Goal: Task Accomplishment & Management: Manage account settings

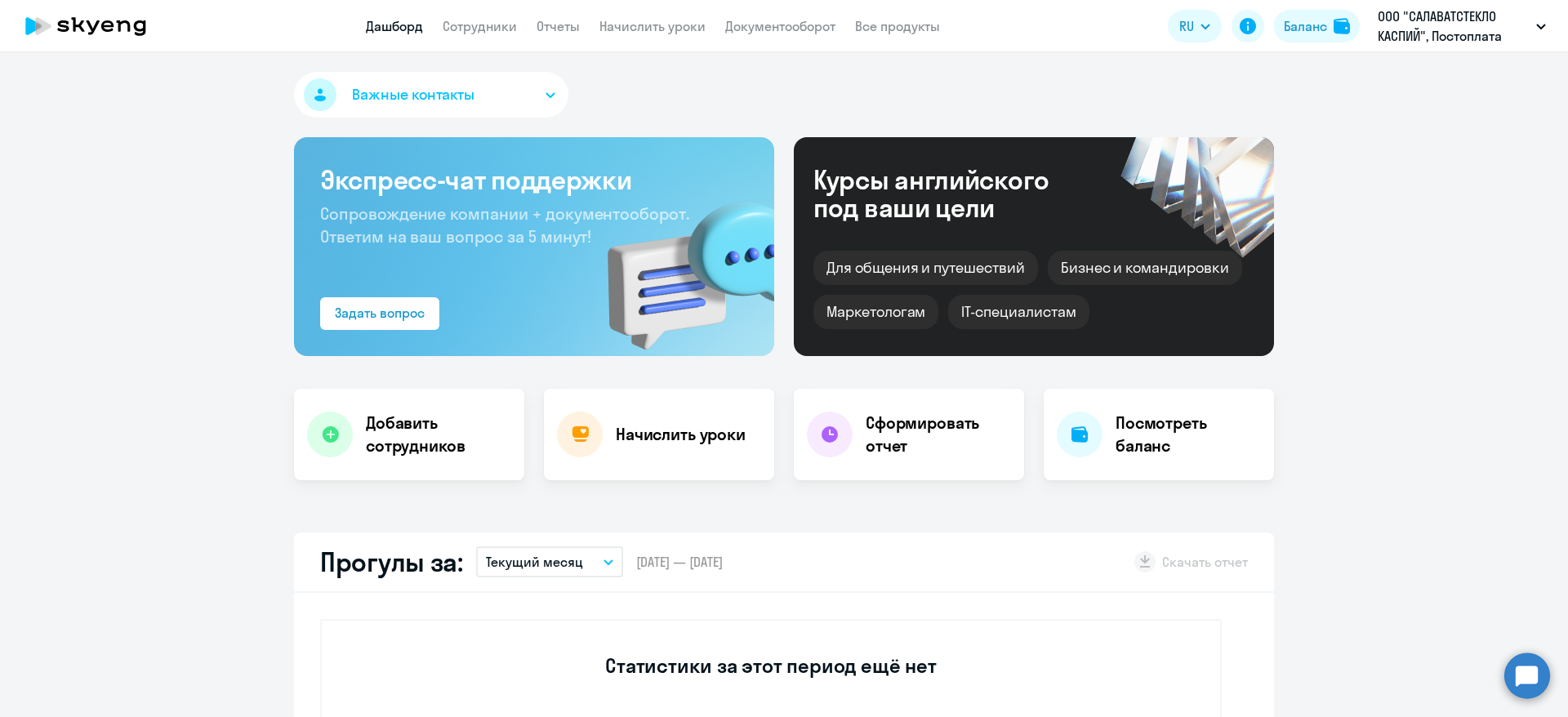
select select "30"
drag, startPoint x: 441, startPoint y: 24, endPoint x: 451, endPoint y: 24, distance: 10.0
click at [444, 24] on nav "Дашборд Сотрудники Отчеты Начислить уроки Документооборот Все продукты" at bounding box center [652, 26] width 574 height 20
click at [463, 24] on link "Сотрудники" at bounding box center [480, 25] width 74 height 17
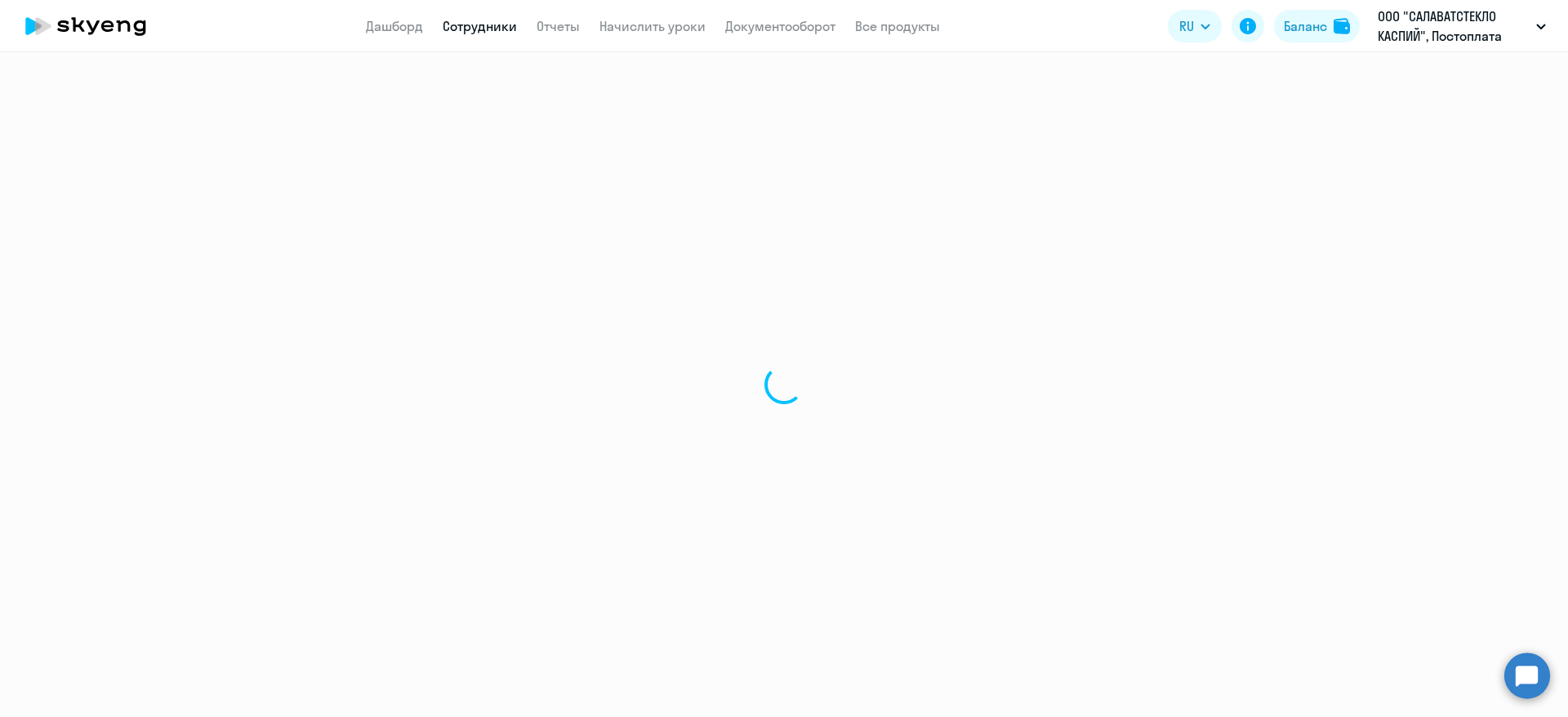
select select "30"
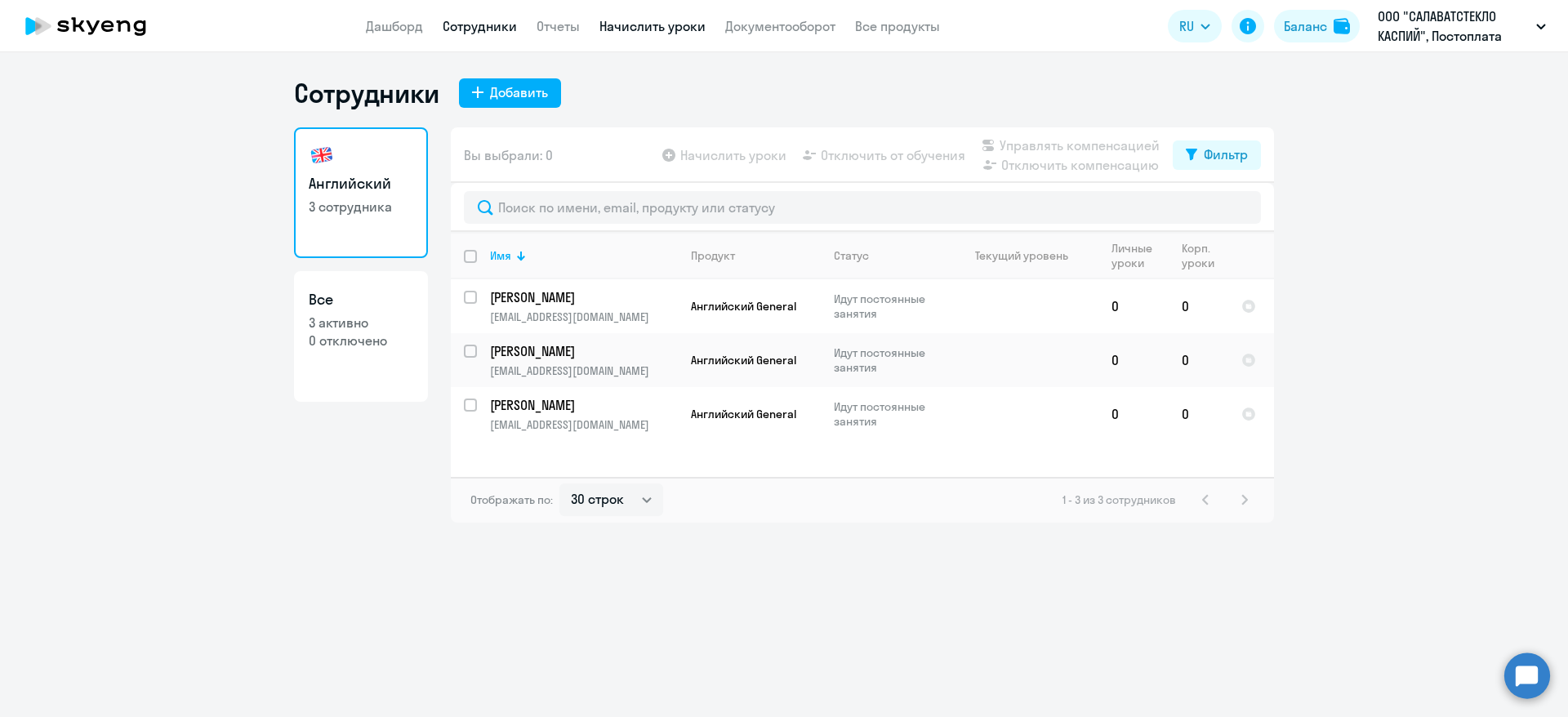
click at [676, 29] on link "Начислить уроки" at bounding box center [652, 25] width 106 height 17
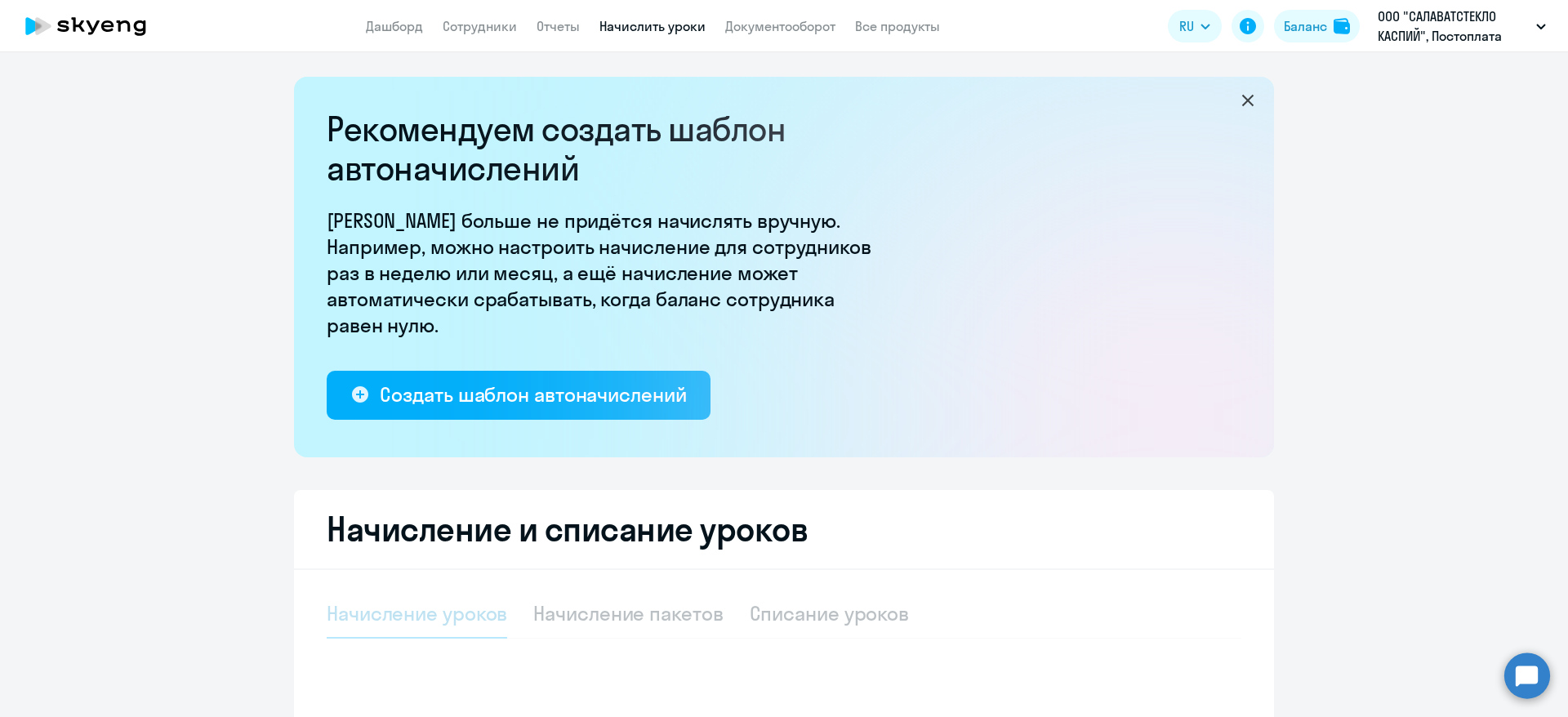
select select "10"
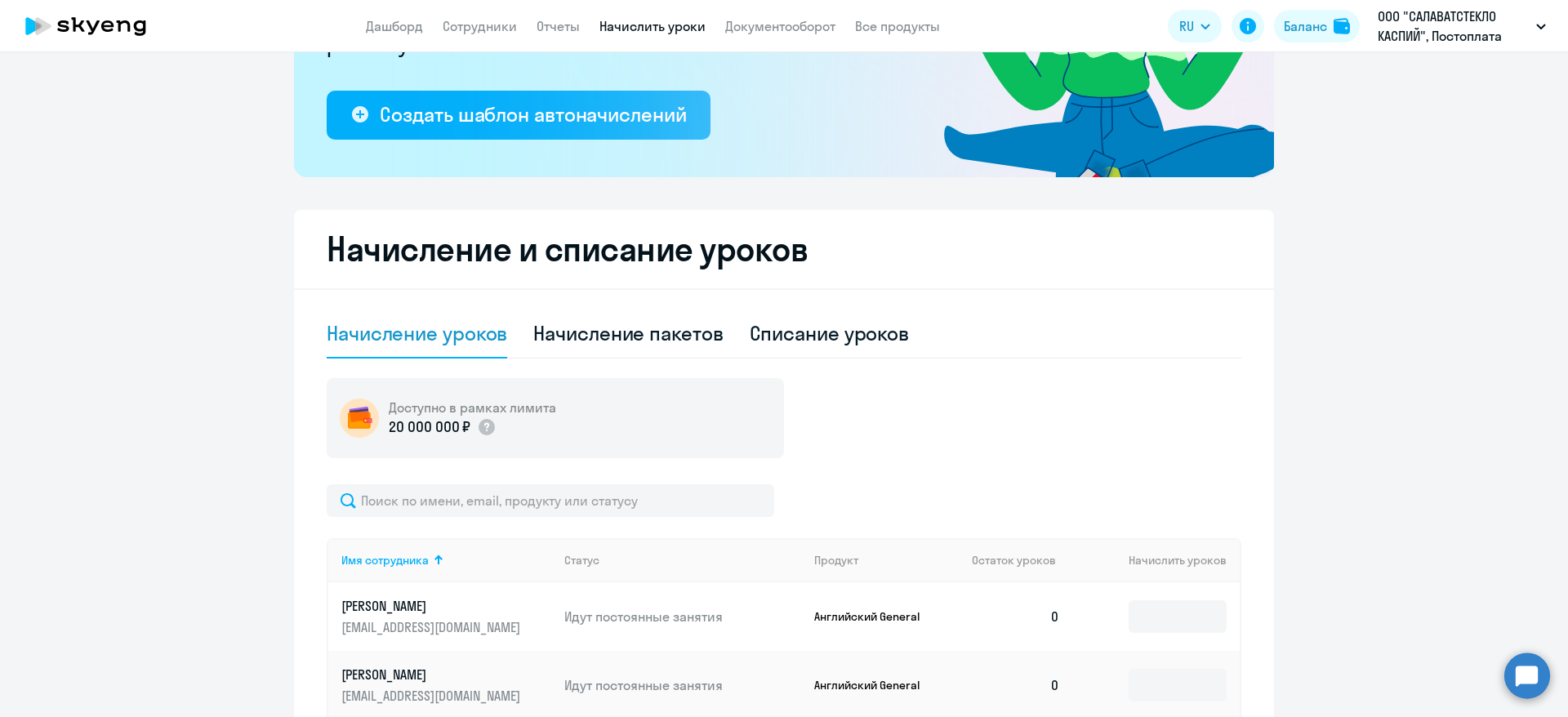
scroll to position [489, 0]
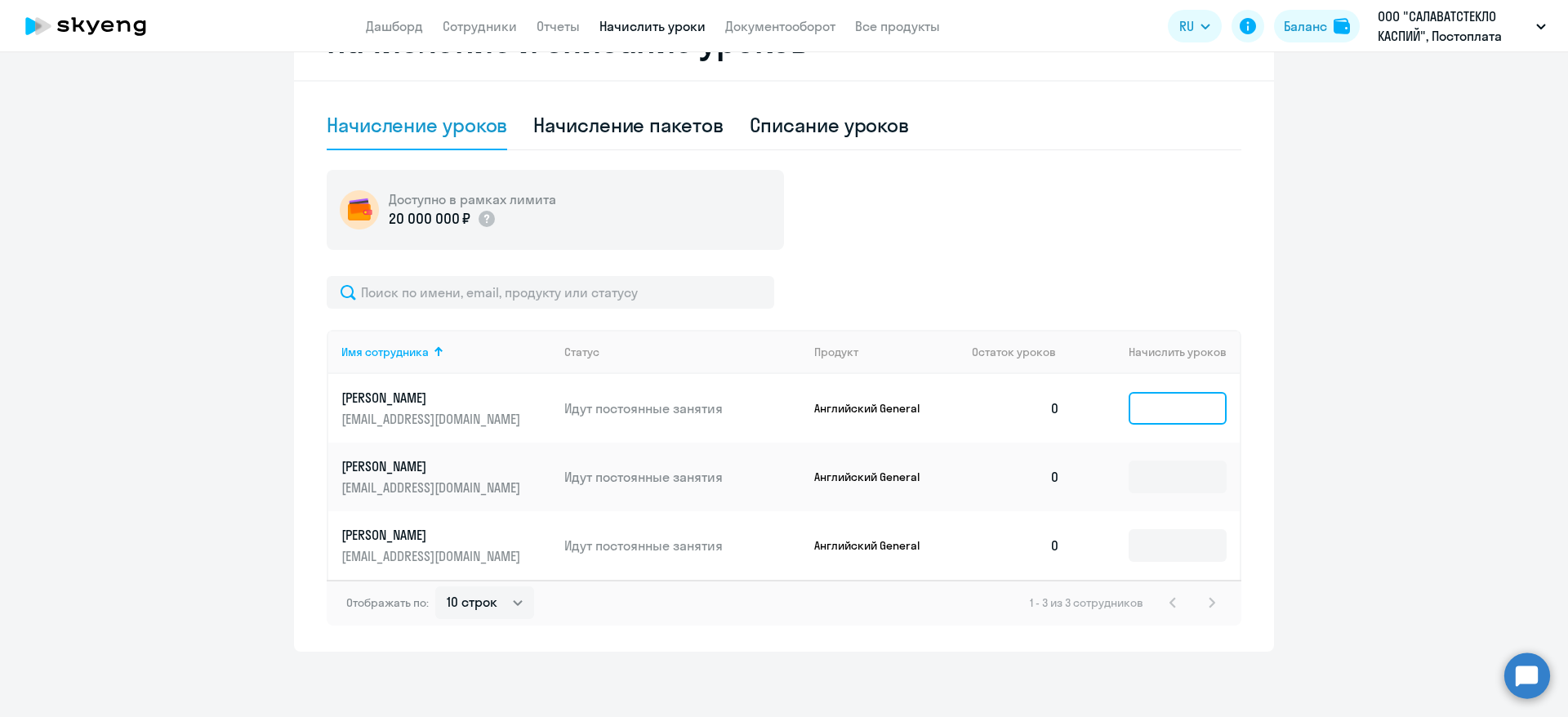
click at [1178, 416] on input at bounding box center [1178, 409] width 98 height 33
type input "1"
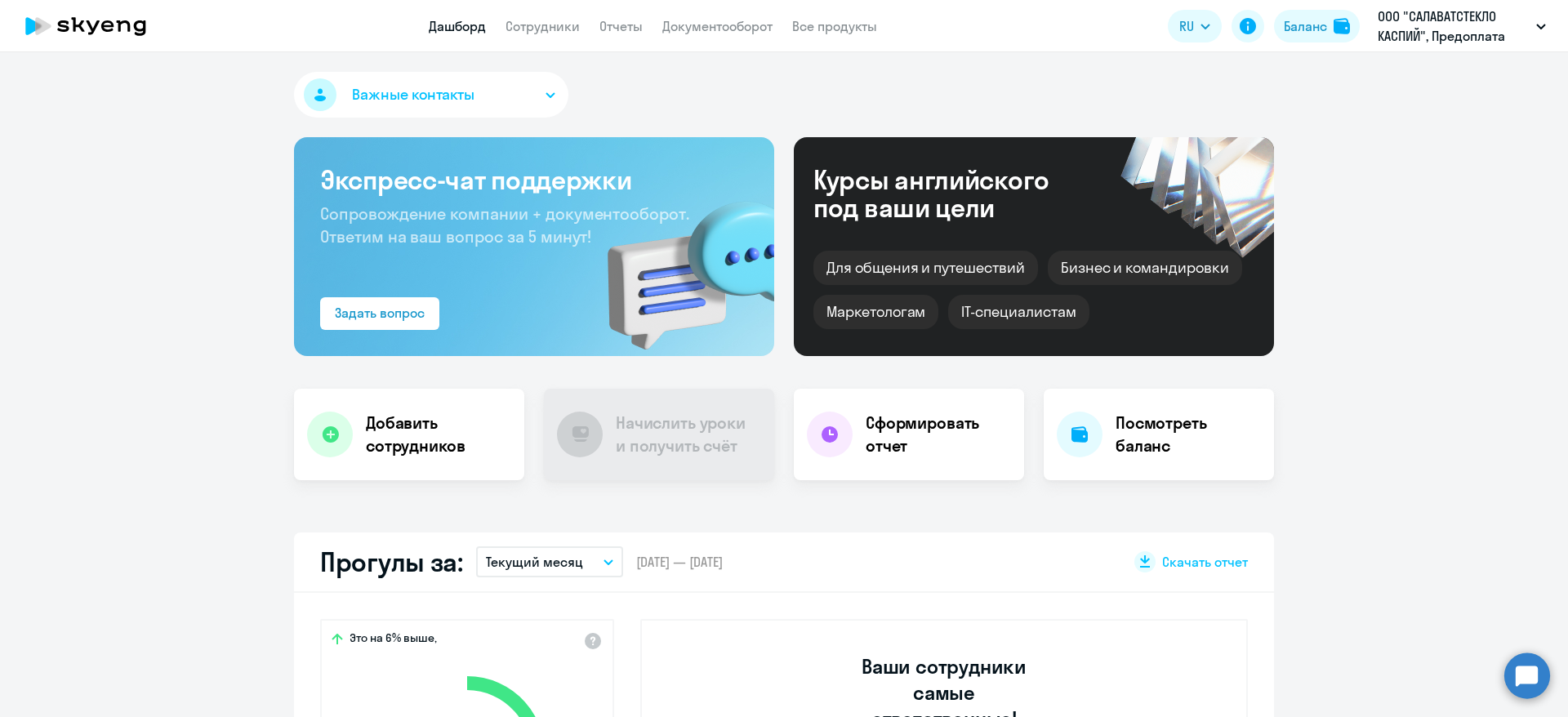
click at [568, 34] on app-menu-item-link "Сотрудники" at bounding box center [542, 26] width 74 height 20
click at [562, 26] on link "Сотрудники" at bounding box center [542, 25] width 74 height 17
select select "30"
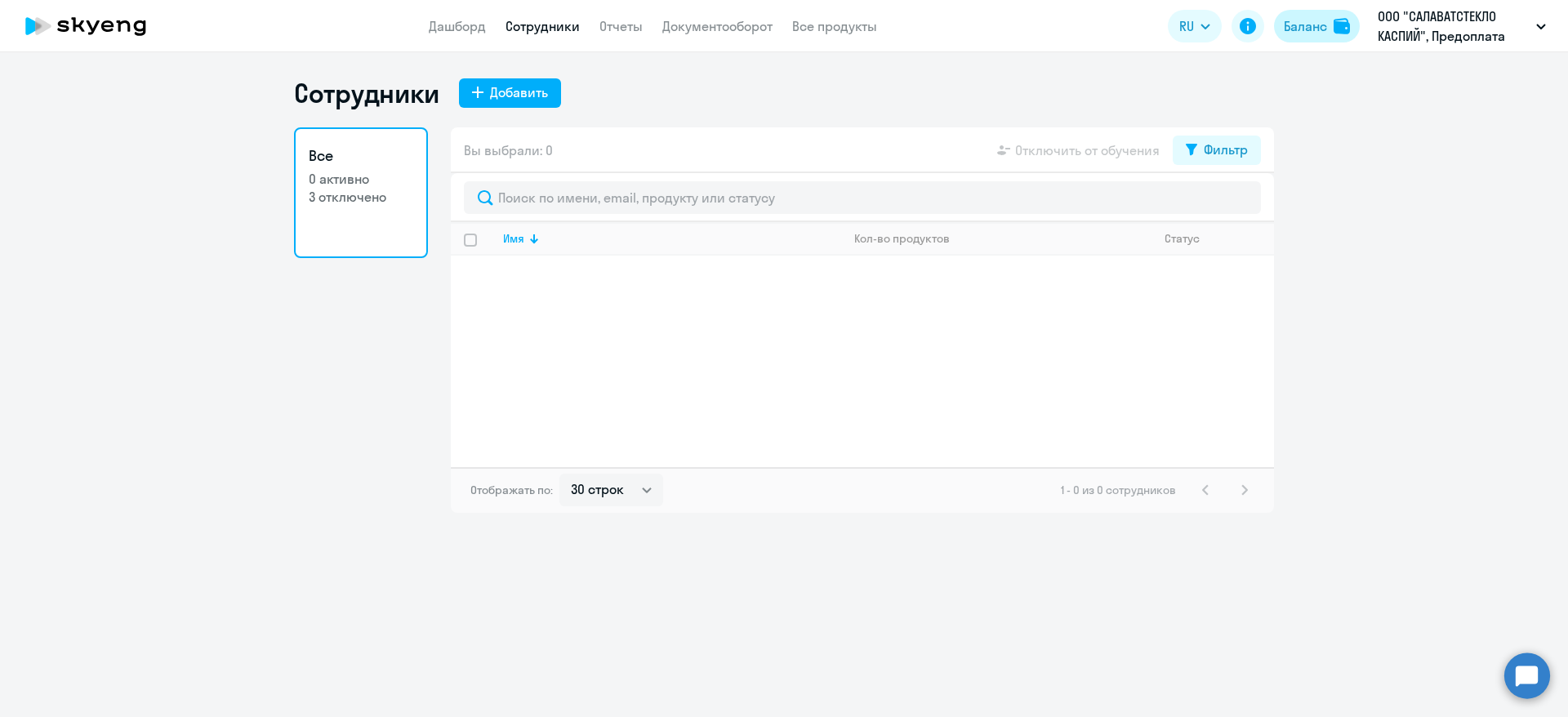
click at [1322, 26] on div "Баланс" at bounding box center [1306, 26] width 43 height 20
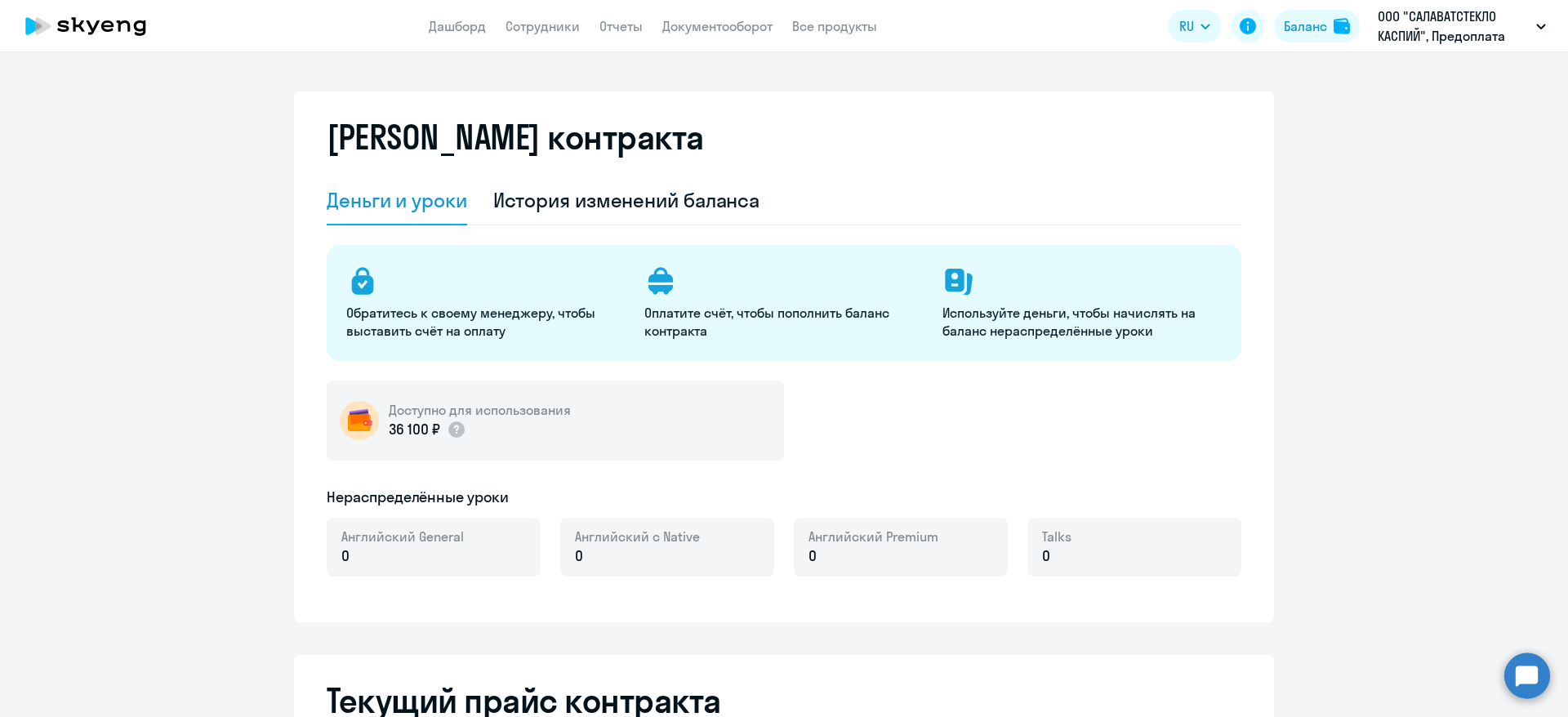
select select "english_adult_not_native_speaker"
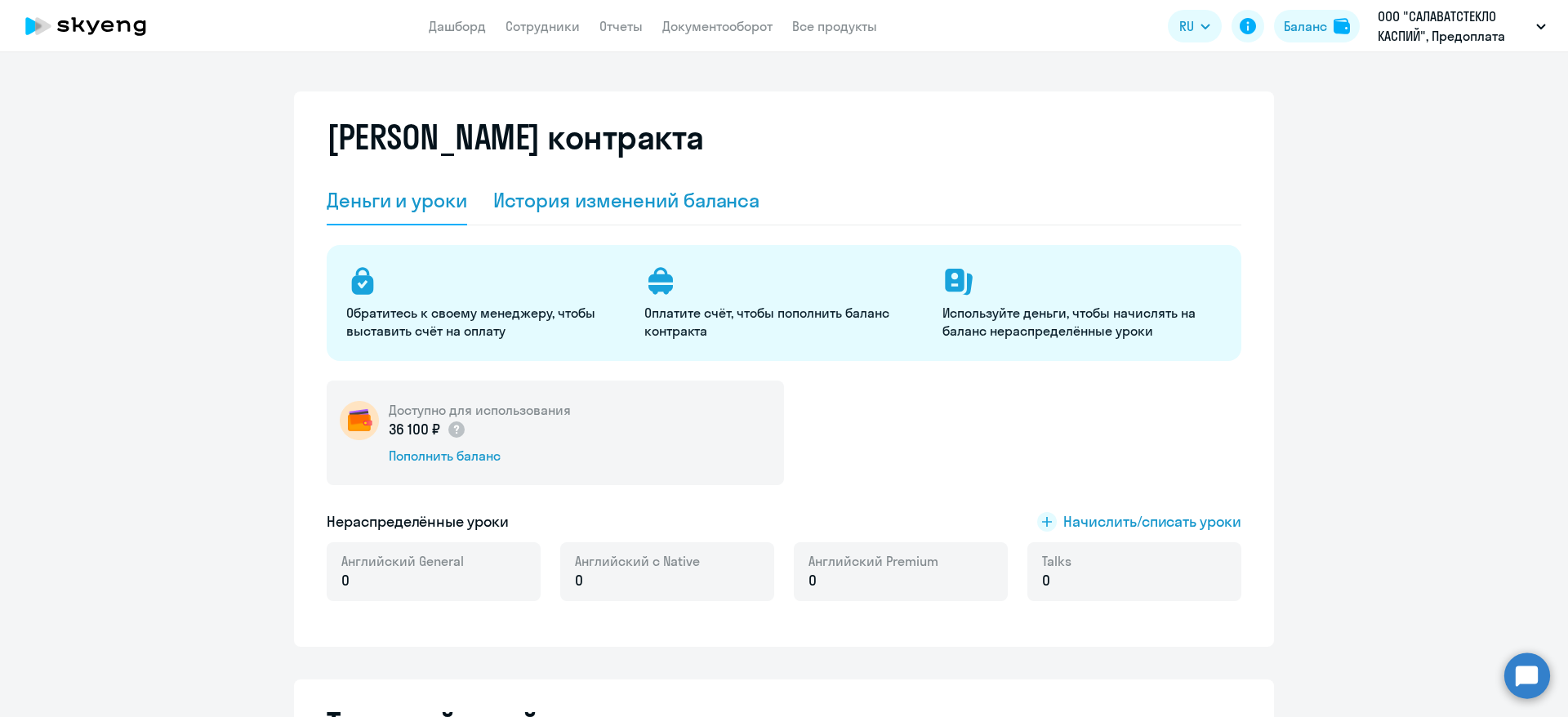
click at [682, 188] on div "История изменений баланса" at bounding box center [627, 200] width 267 height 26
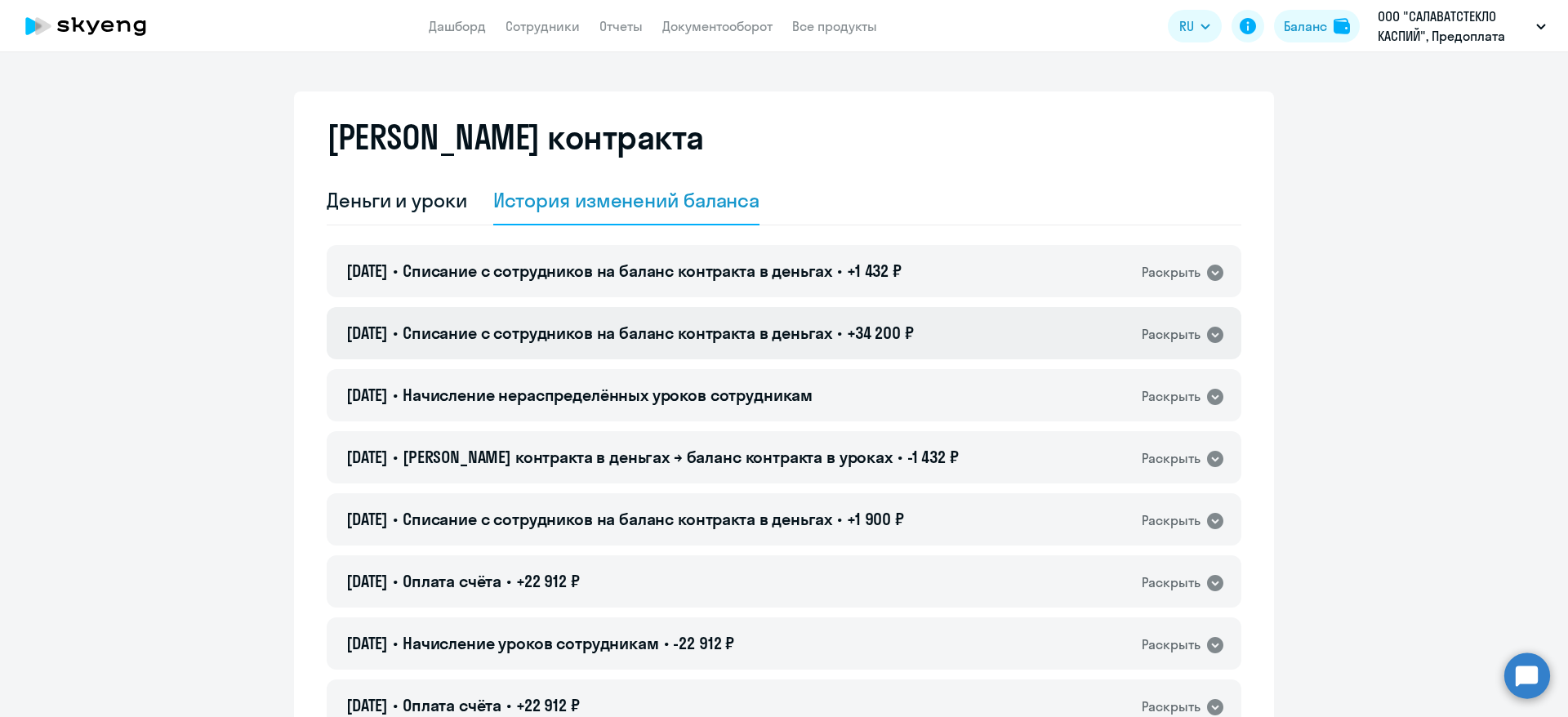
click at [1169, 333] on div "Раскрыть" at bounding box center [1171, 335] width 59 height 20
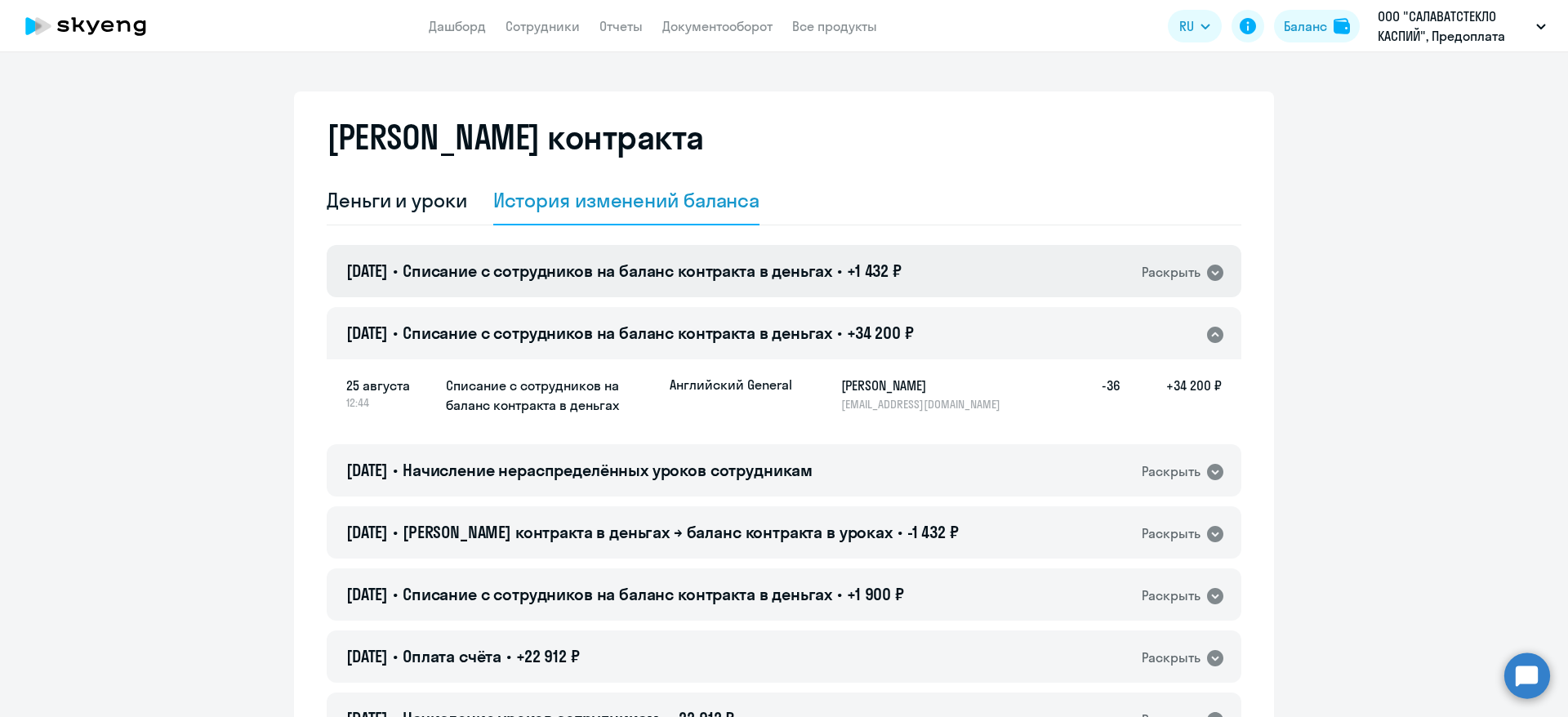
click at [1207, 265] on icon at bounding box center [1215, 272] width 17 height 17
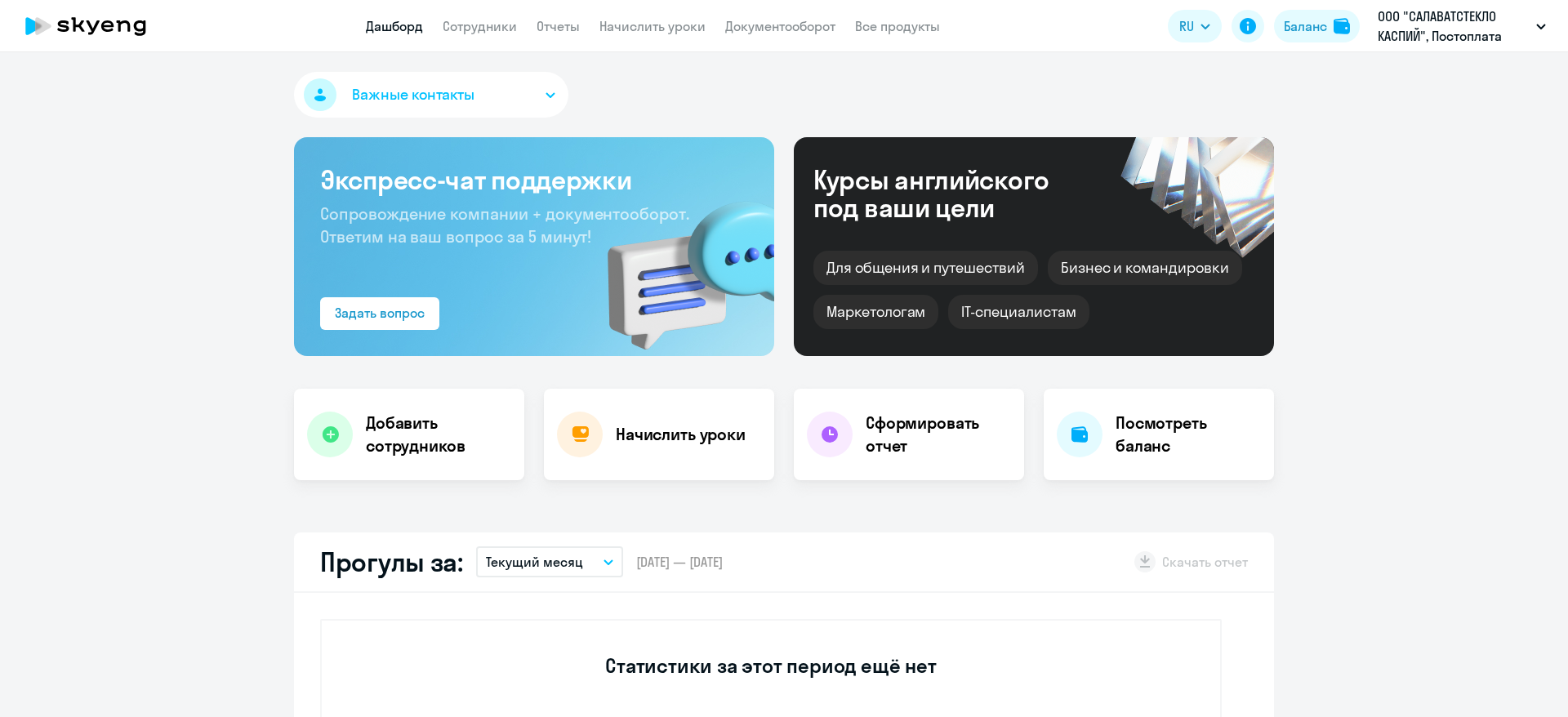
select select "30"
click at [478, 24] on link "Сотрудники" at bounding box center [480, 25] width 74 height 17
select select "30"
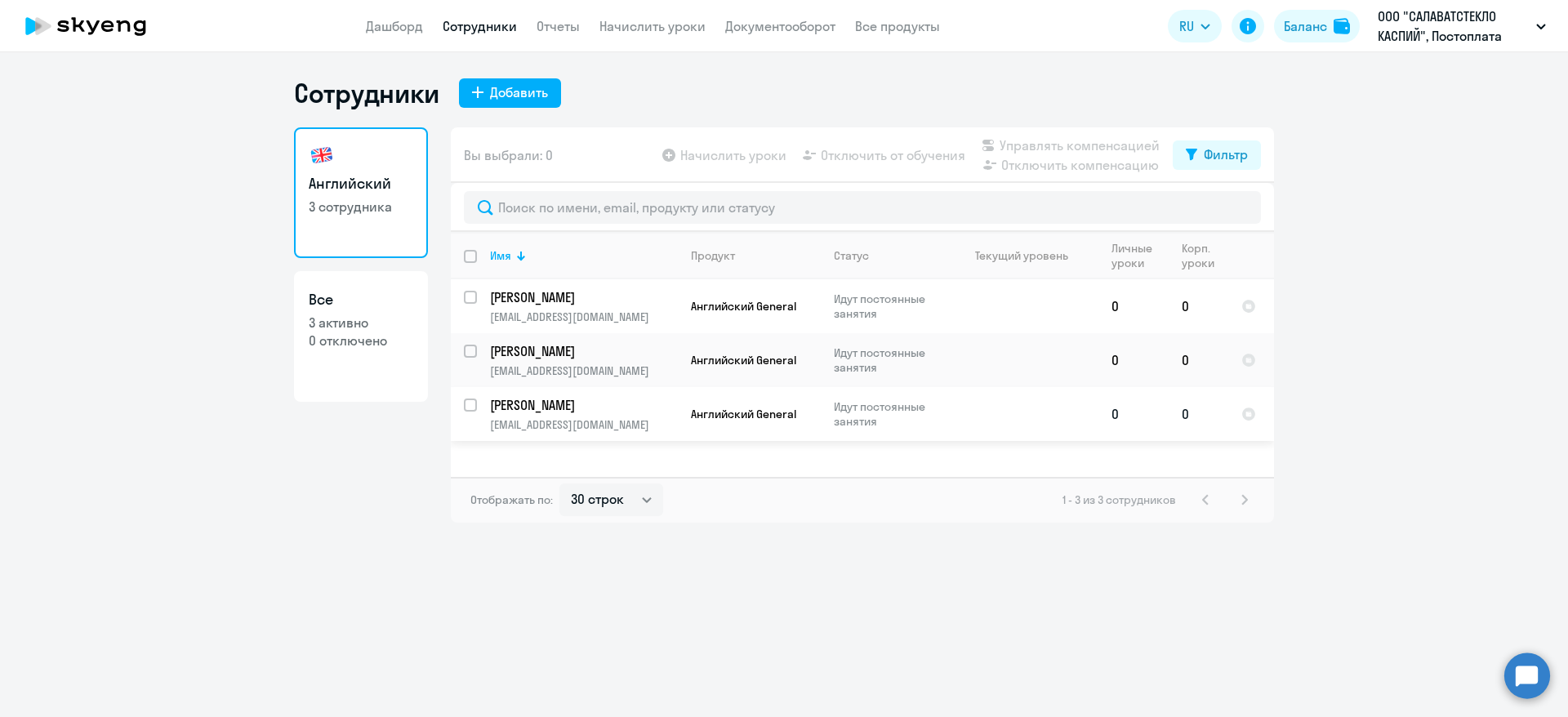
click at [471, 411] on input "select row 21261686" at bounding box center [481, 416] width 33 height 33
checkbox input "true"
click at [723, 162] on span "Начислить уроки" at bounding box center [733, 155] width 106 height 20
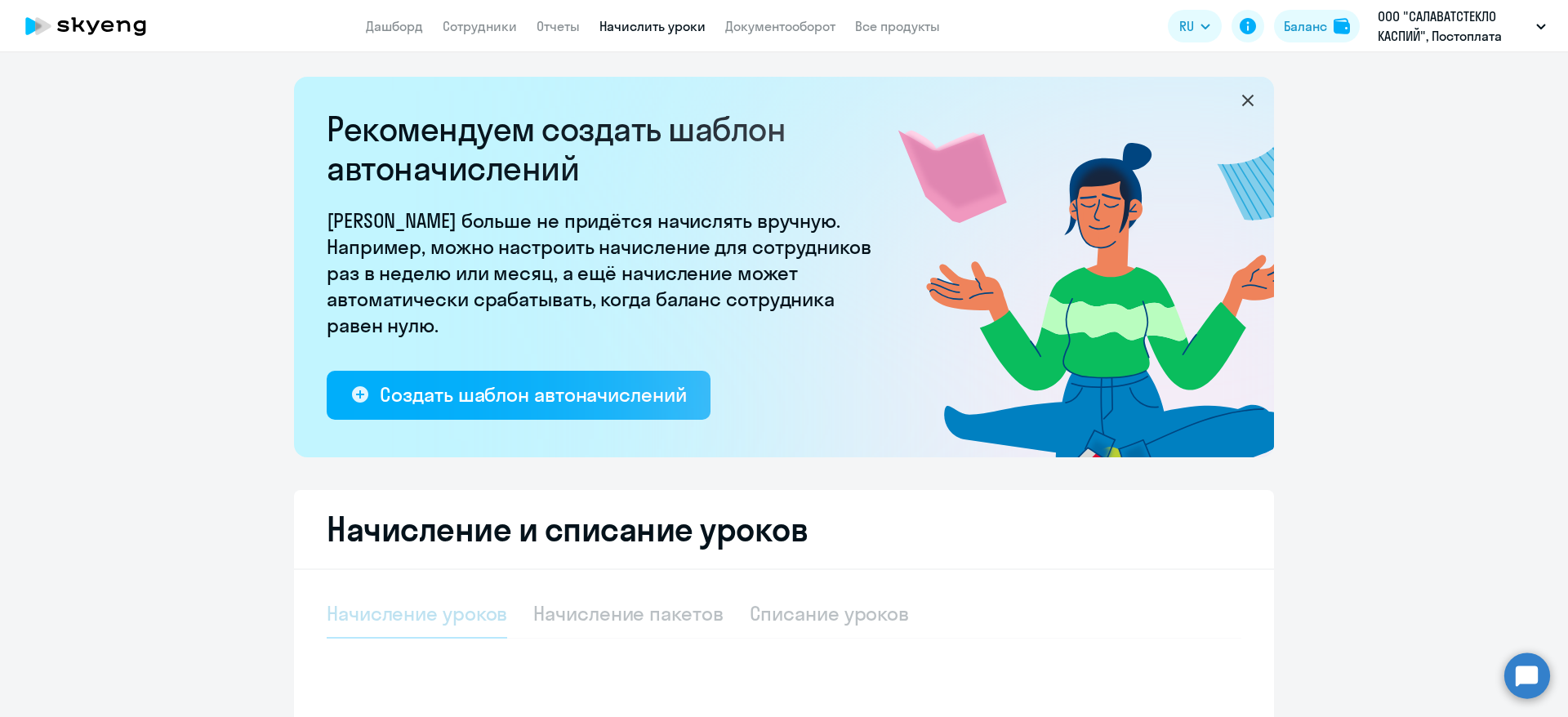
select select "10"
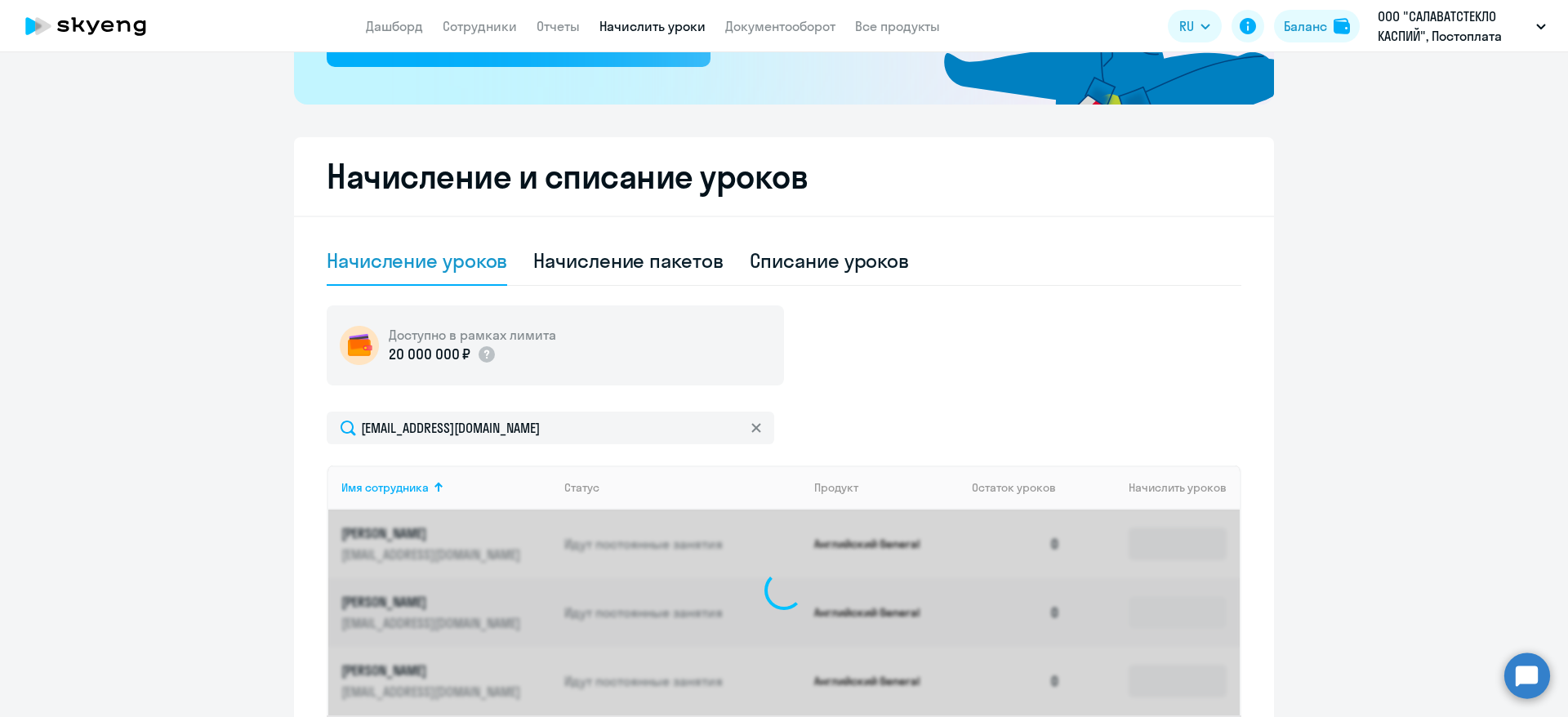
scroll to position [484, 0]
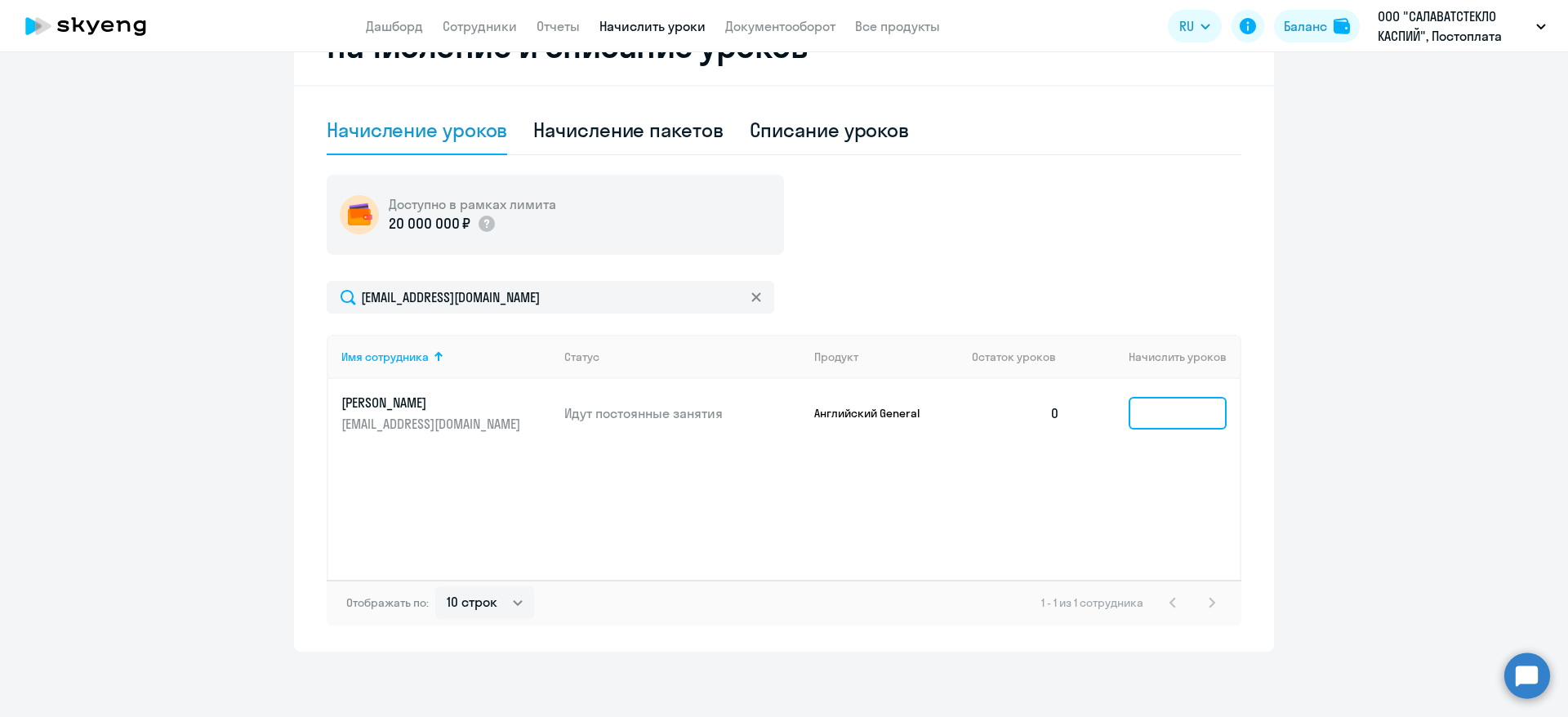
click at [1177, 411] on input at bounding box center [1178, 414] width 98 height 33
type input "1"
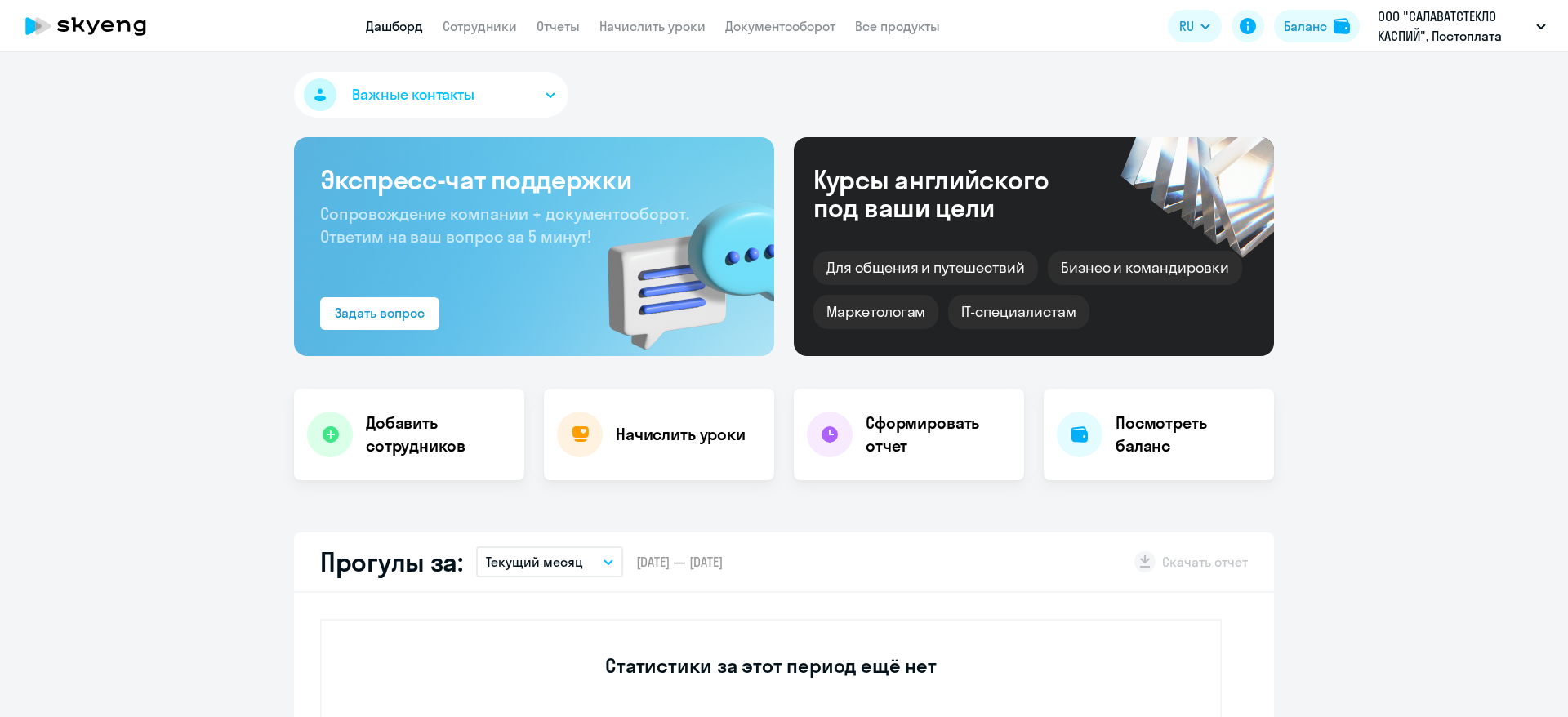
select select "30"
click at [631, 36] on app-header "Дашборд Сотрудники Отчеты Начислить уроки Документооборот Все продукты Дашборд …" at bounding box center [784, 26] width 1568 height 53
click at [486, 33] on link "Сотрудники" at bounding box center [480, 25] width 74 height 17
select select "30"
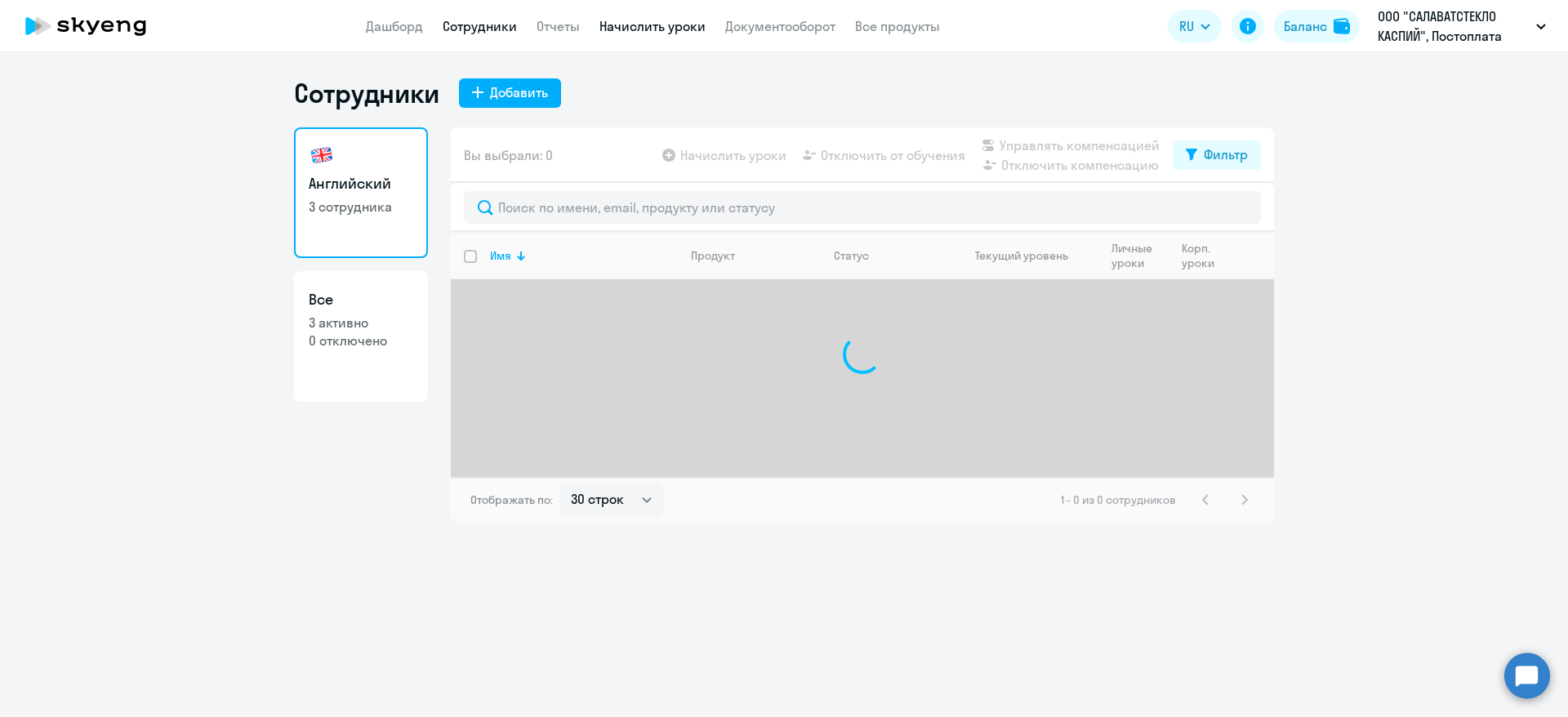
click at [656, 26] on link "Начислить уроки" at bounding box center [652, 25] width 106 height 17
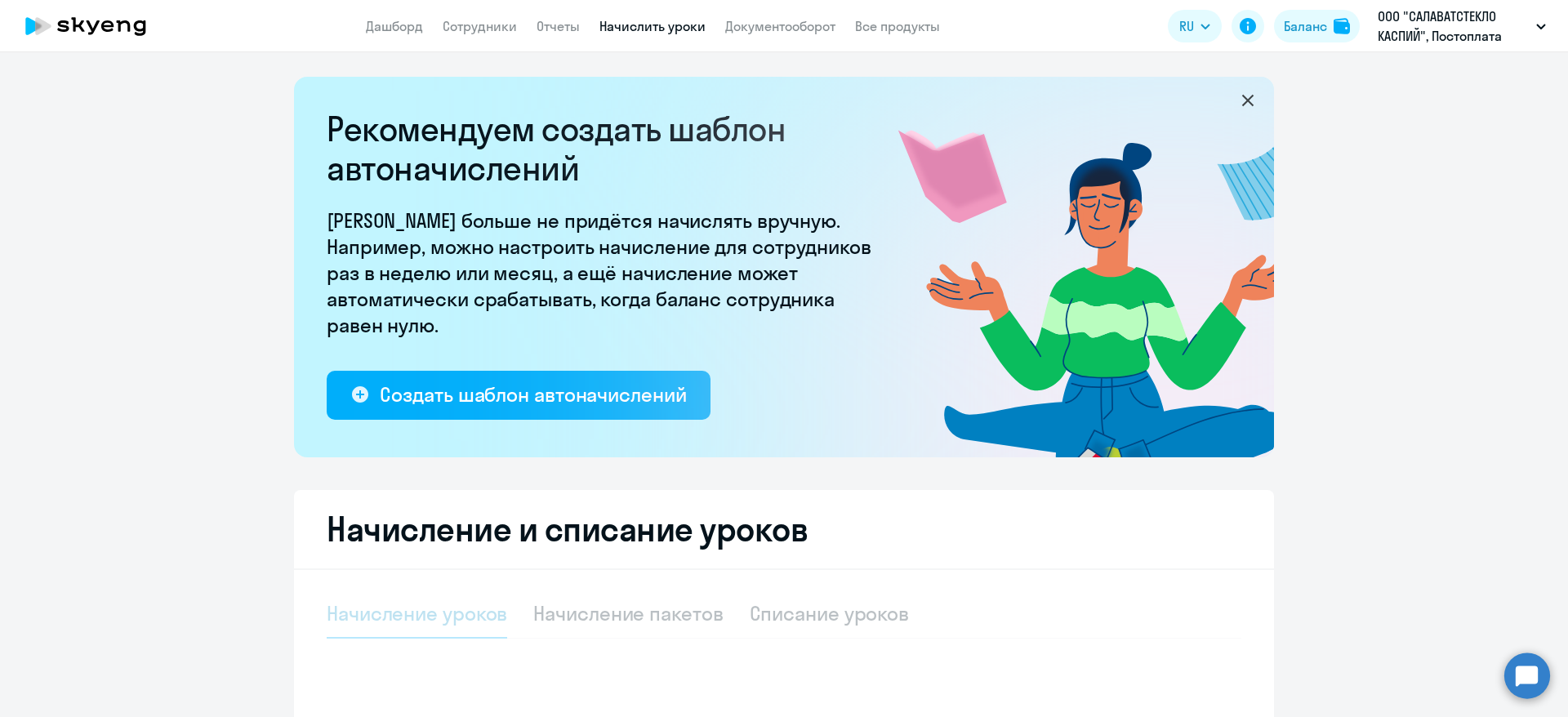
select select "10"
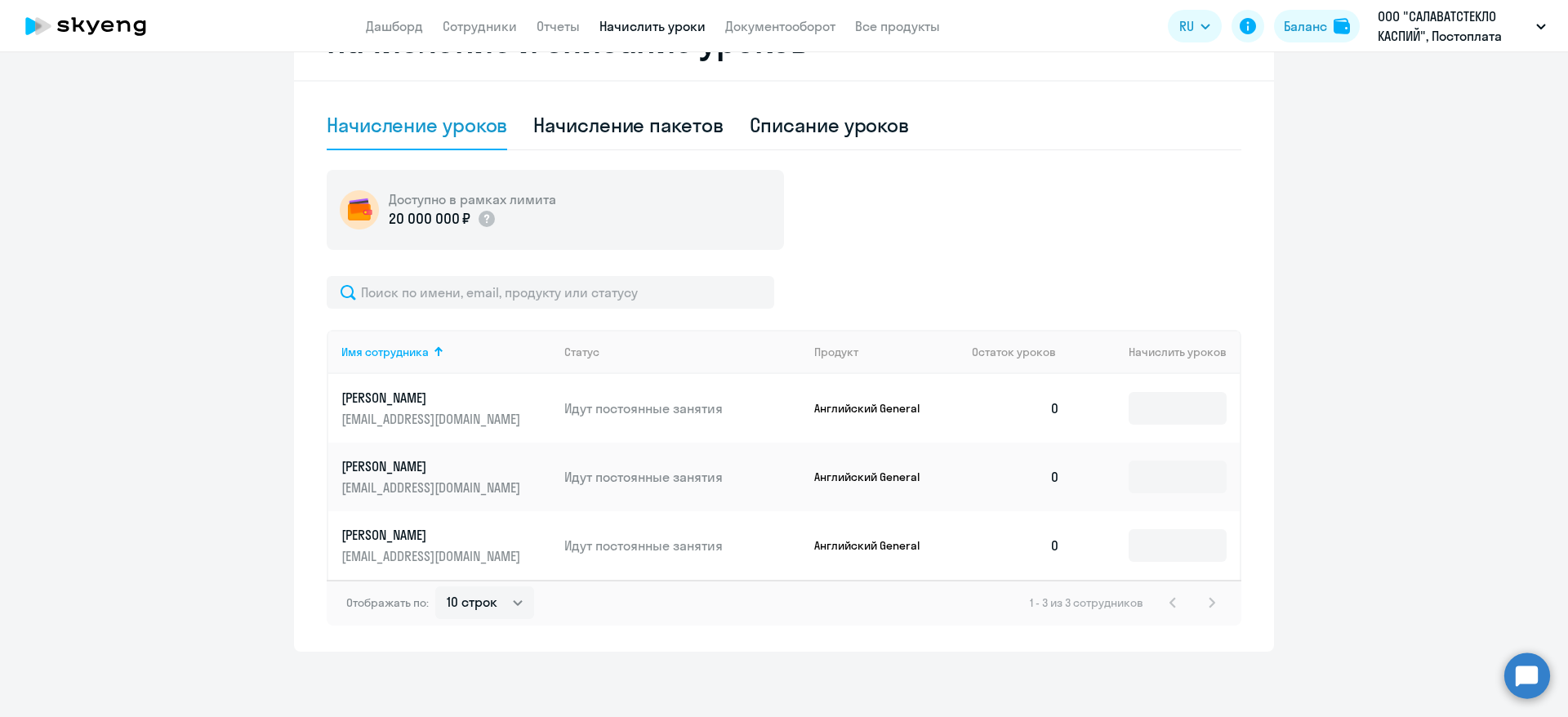
scroll to position [121, 0]
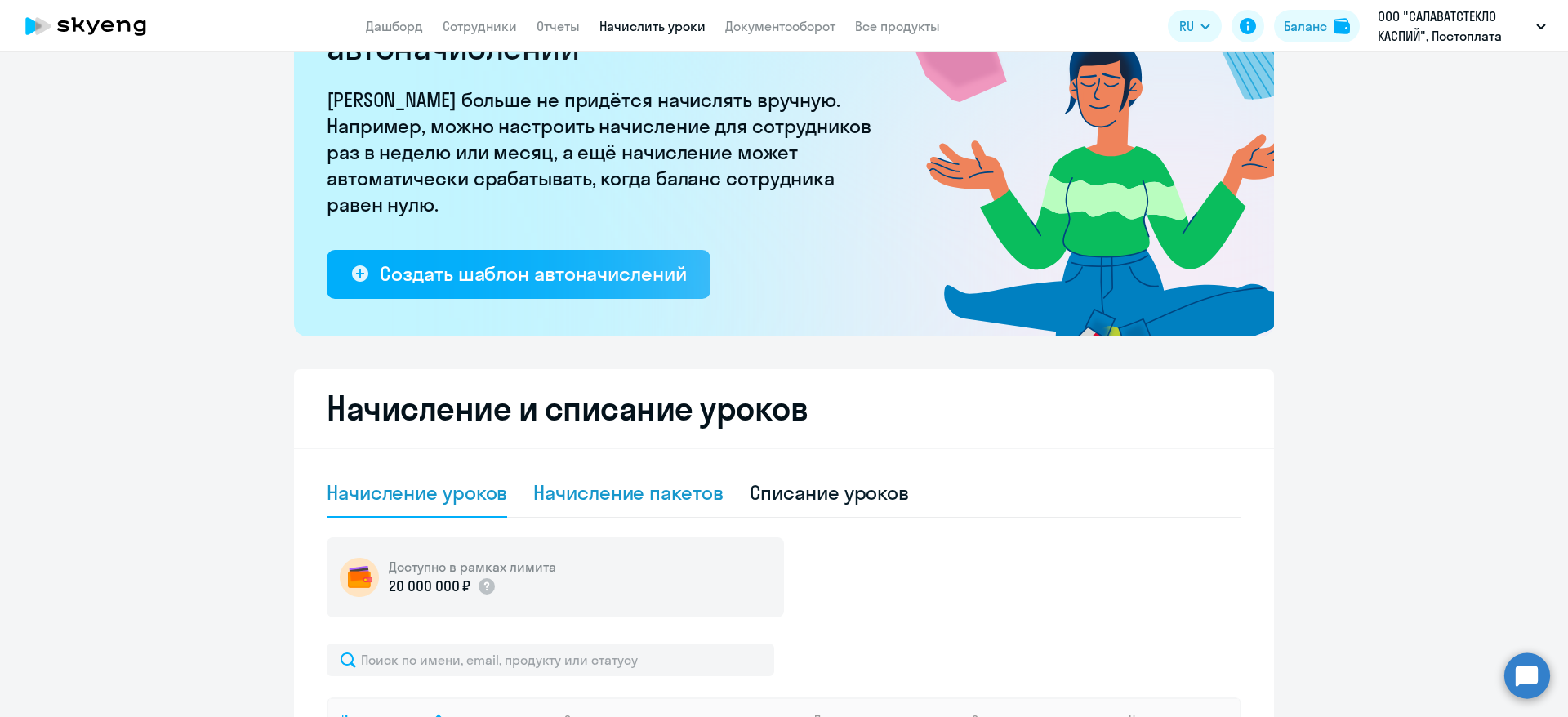
drag, startPoint x: 666, startPoint y: 486, endPoint x: 674, endPoint y: 480, distance: 10.0
click at [666, 486] on div "Начисление пакетов" at bounding box center [628, 493] width 189 height 26
select select "10"
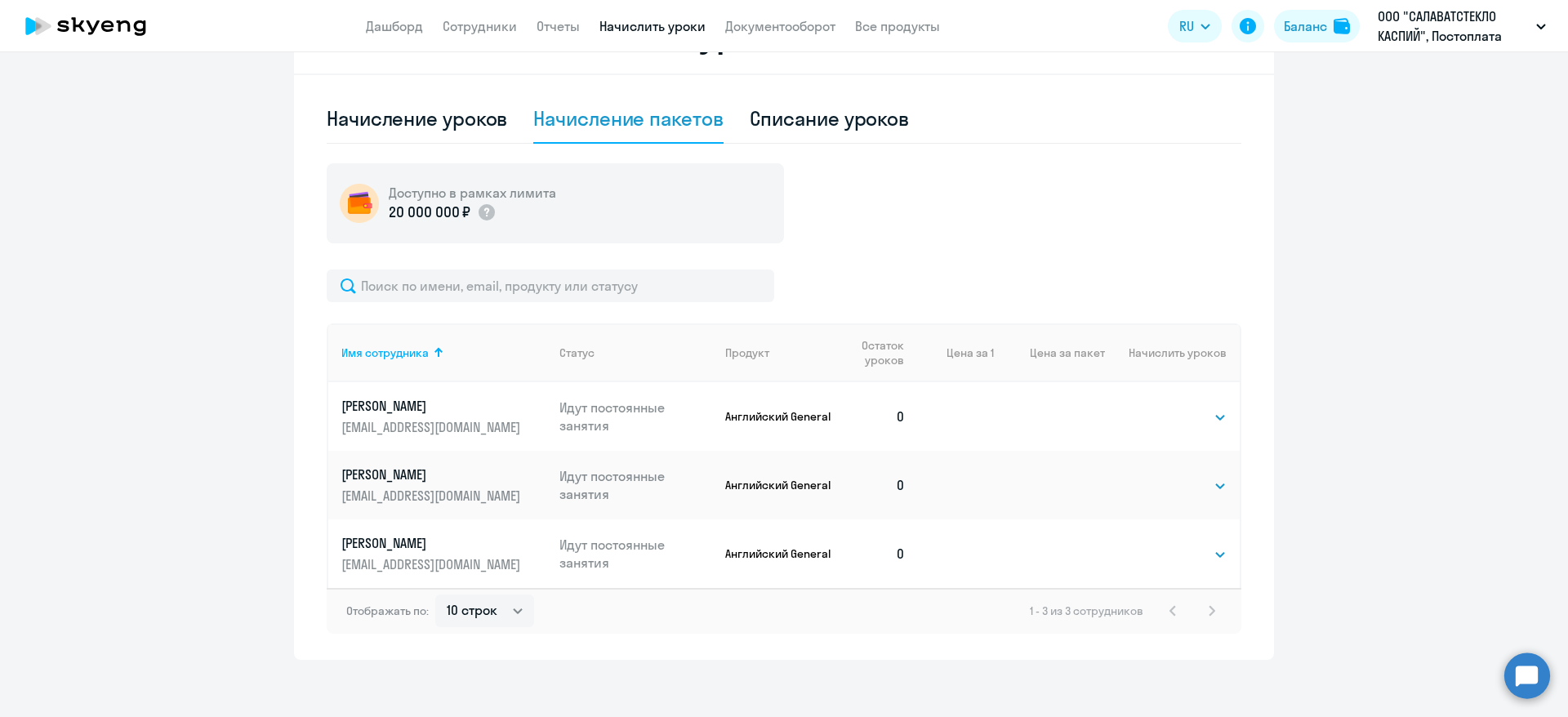
scroll to position [503, 0]
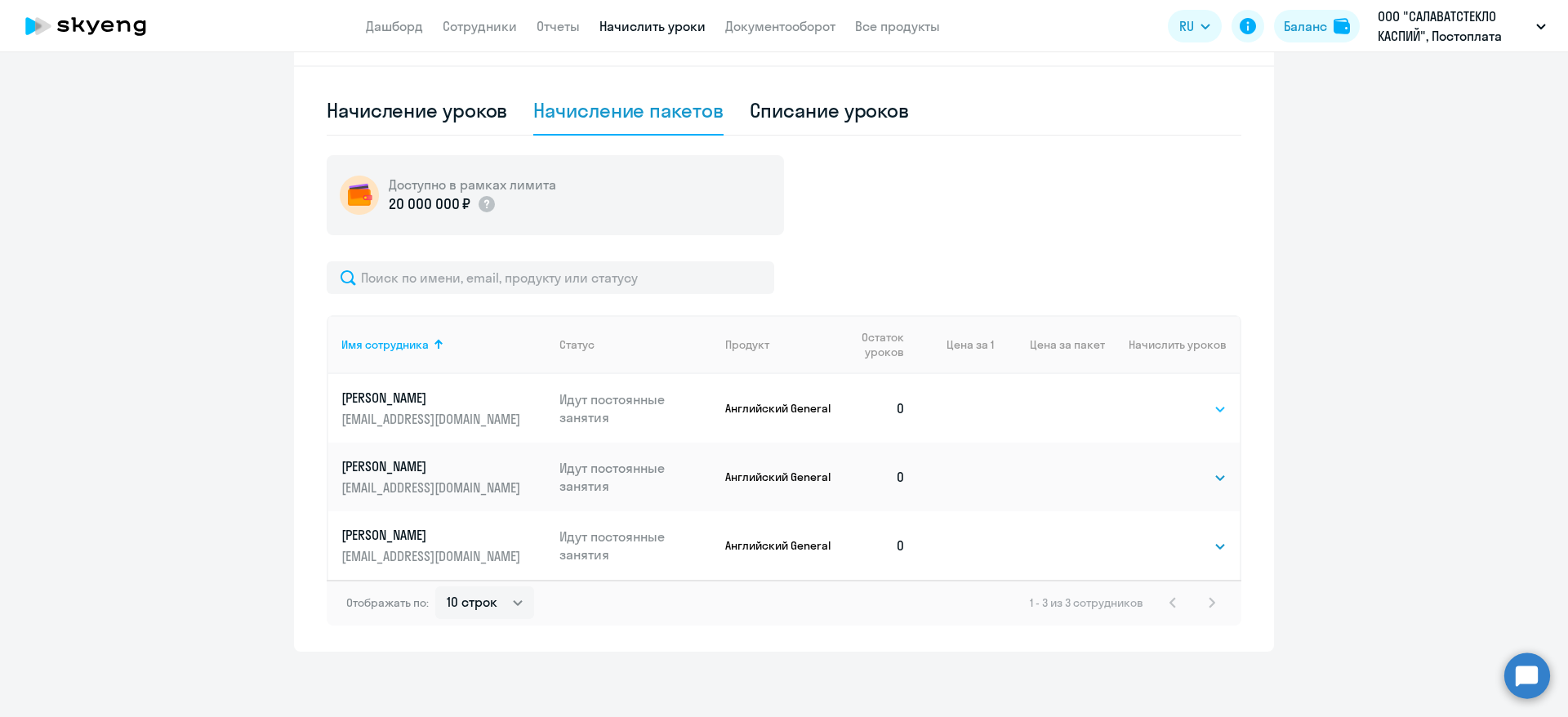
click at [1169, 409] on select "Выбрать 4 8 16 32 64 96 128" at bounding box center [1193, 410] width 67 height 20
select select "4"
click at [1159, 400] on select "Выбрать 4 8 16 32 64 96 128" at bounding box center [1193, 410] width 67 height 20
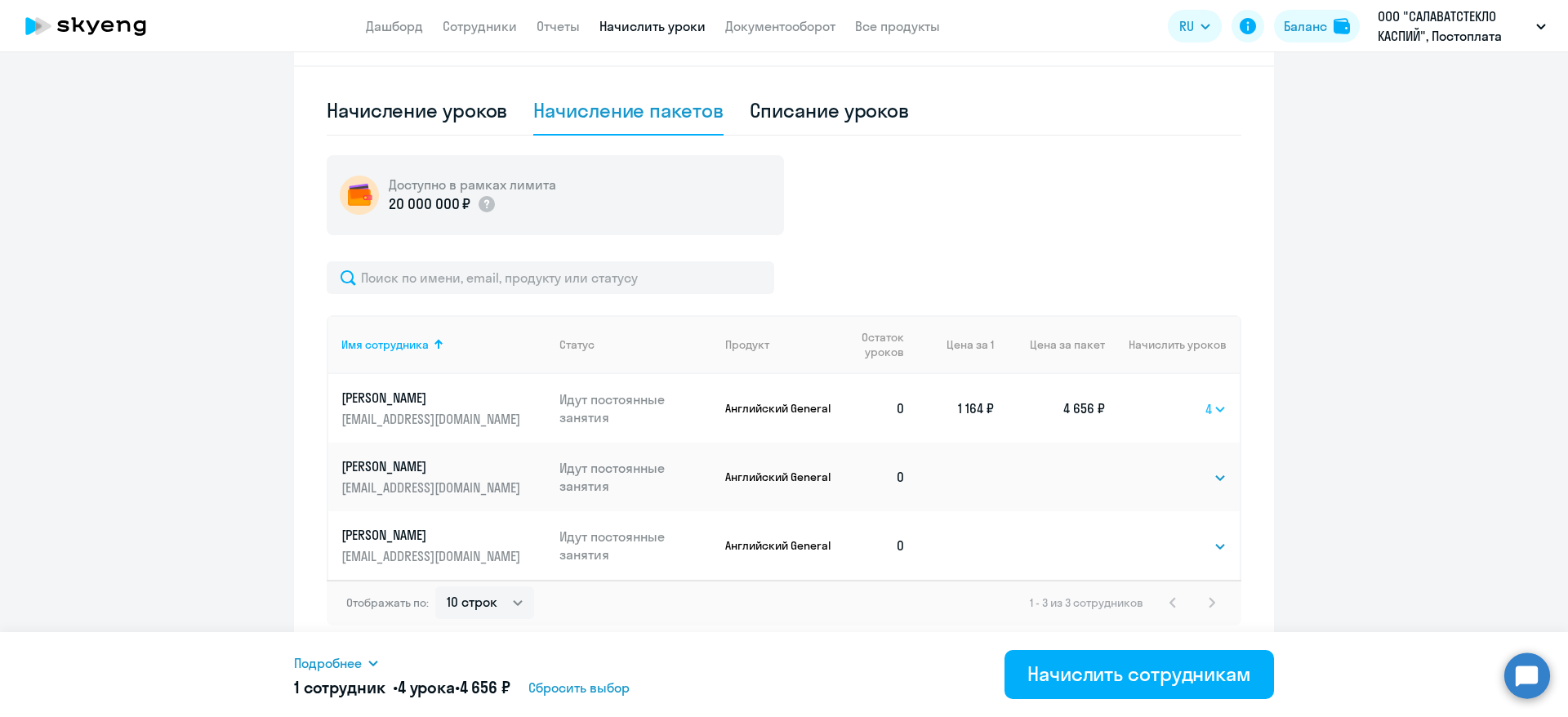
click at [1215, 411] on select "Выбрать 4 8 16 32 64 96 128" at bounding box center [1216, 410] width 21 height 20
select select
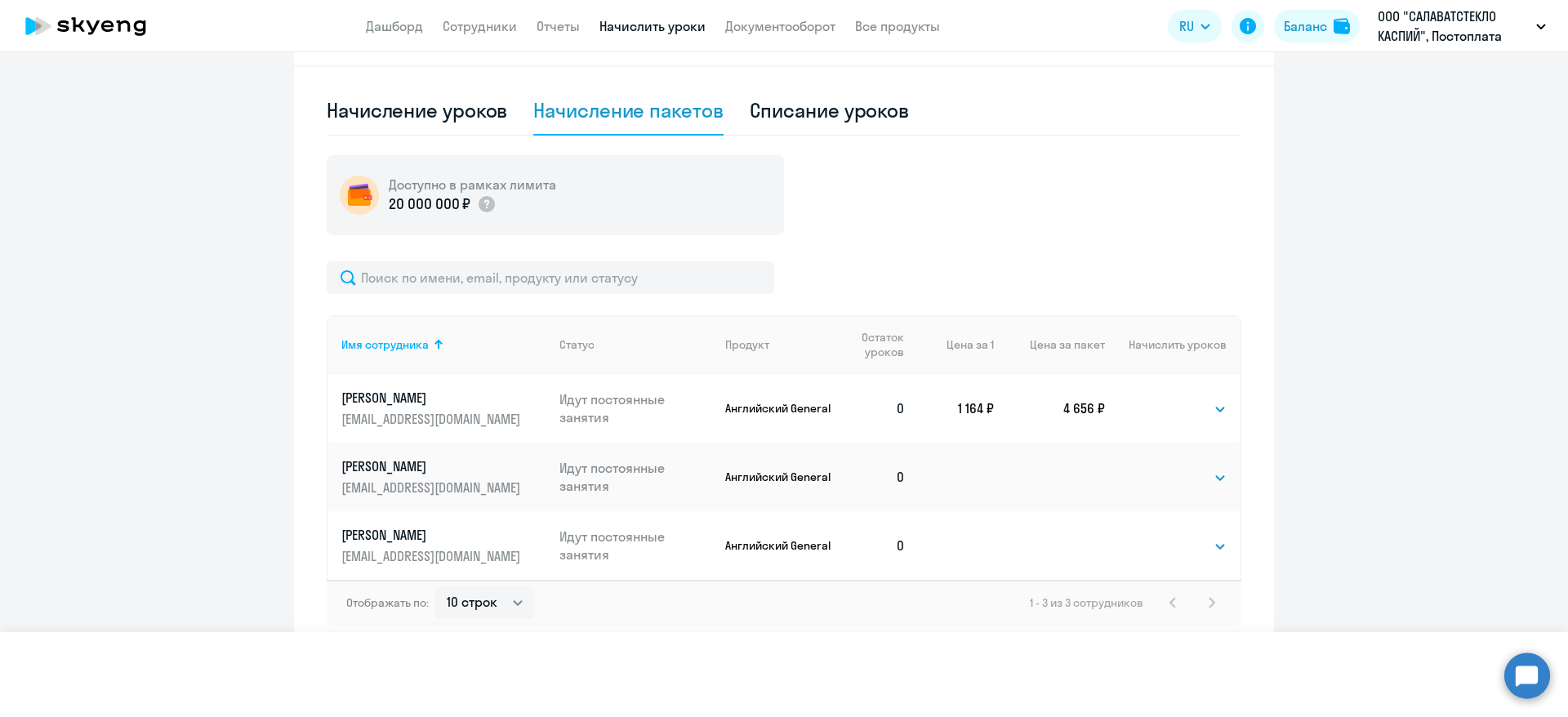
click at [1205, 400] on select "Выбрать 4 8 16 32 64 96 128" at bounding box center [1216, 410] width 21 height 20
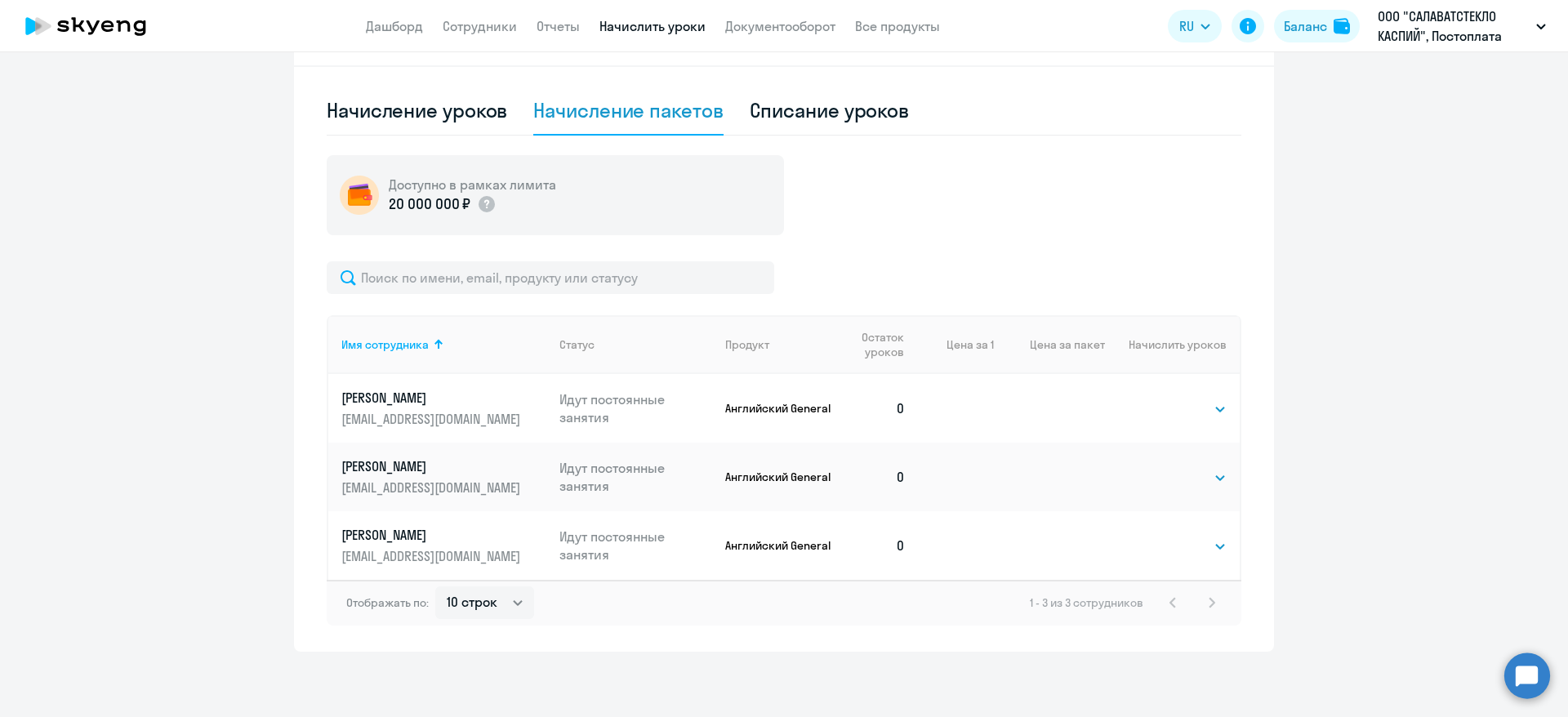
scroll to position [0, 0]
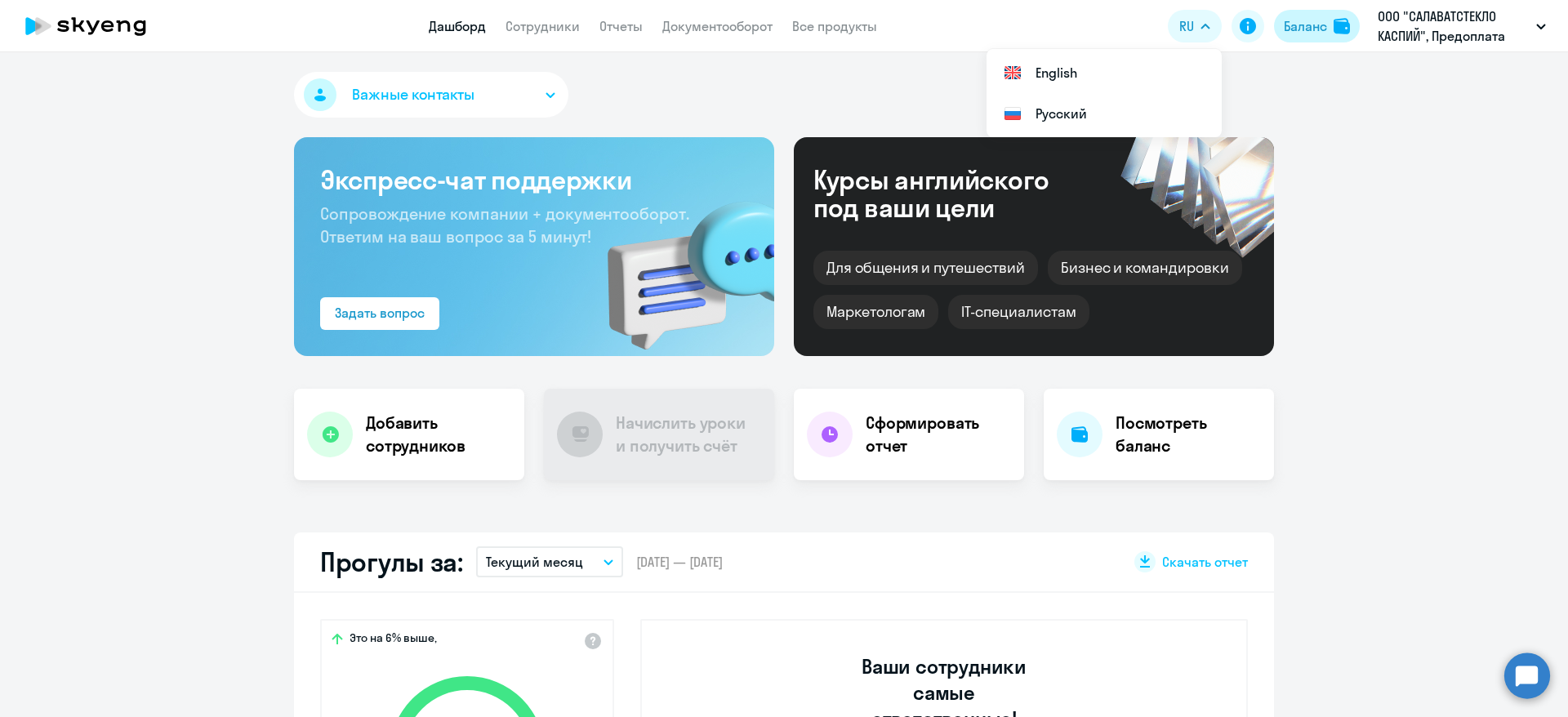
click at [1318, 16] on button "Баланс" at bounding box center [1317, 26] width 86 height 33
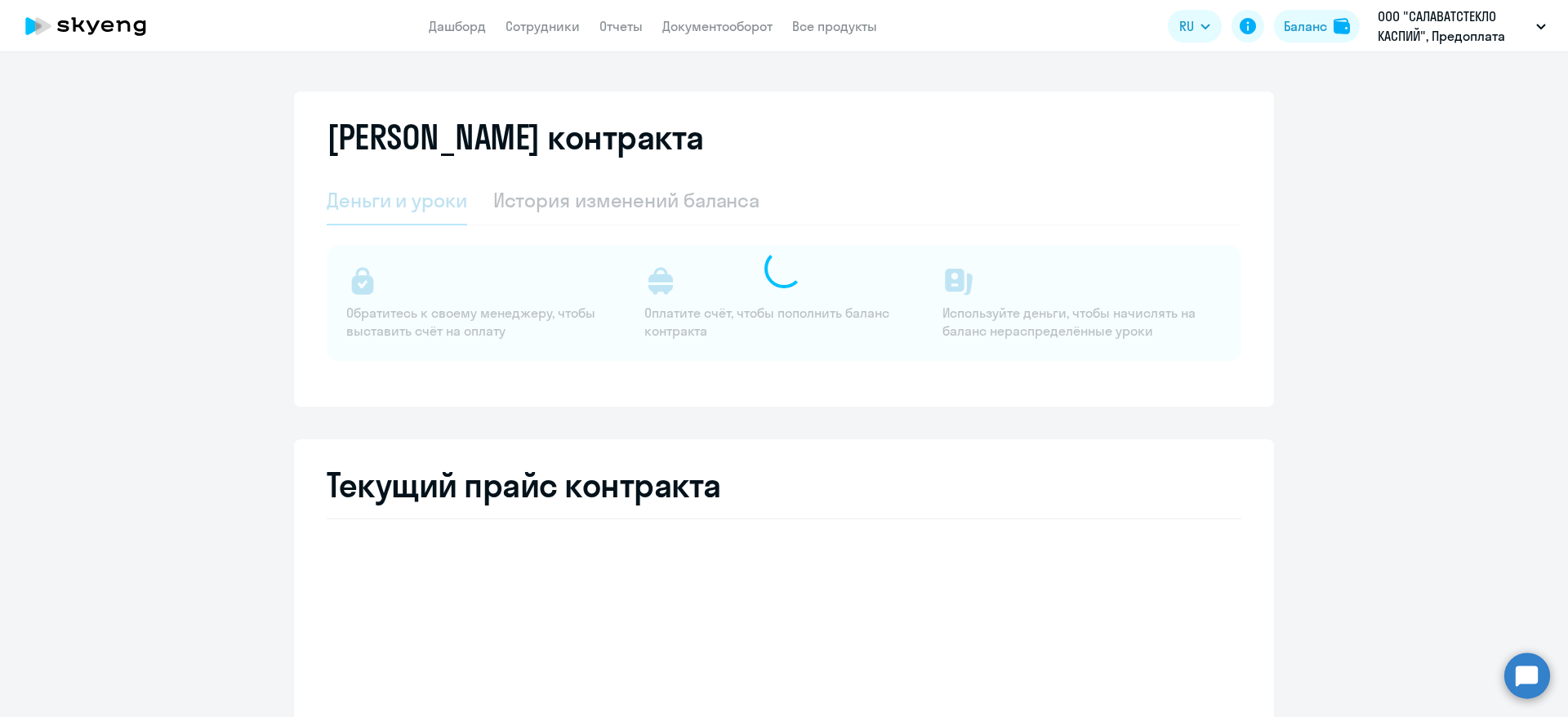
select select "english_adult_not_native_speaker"
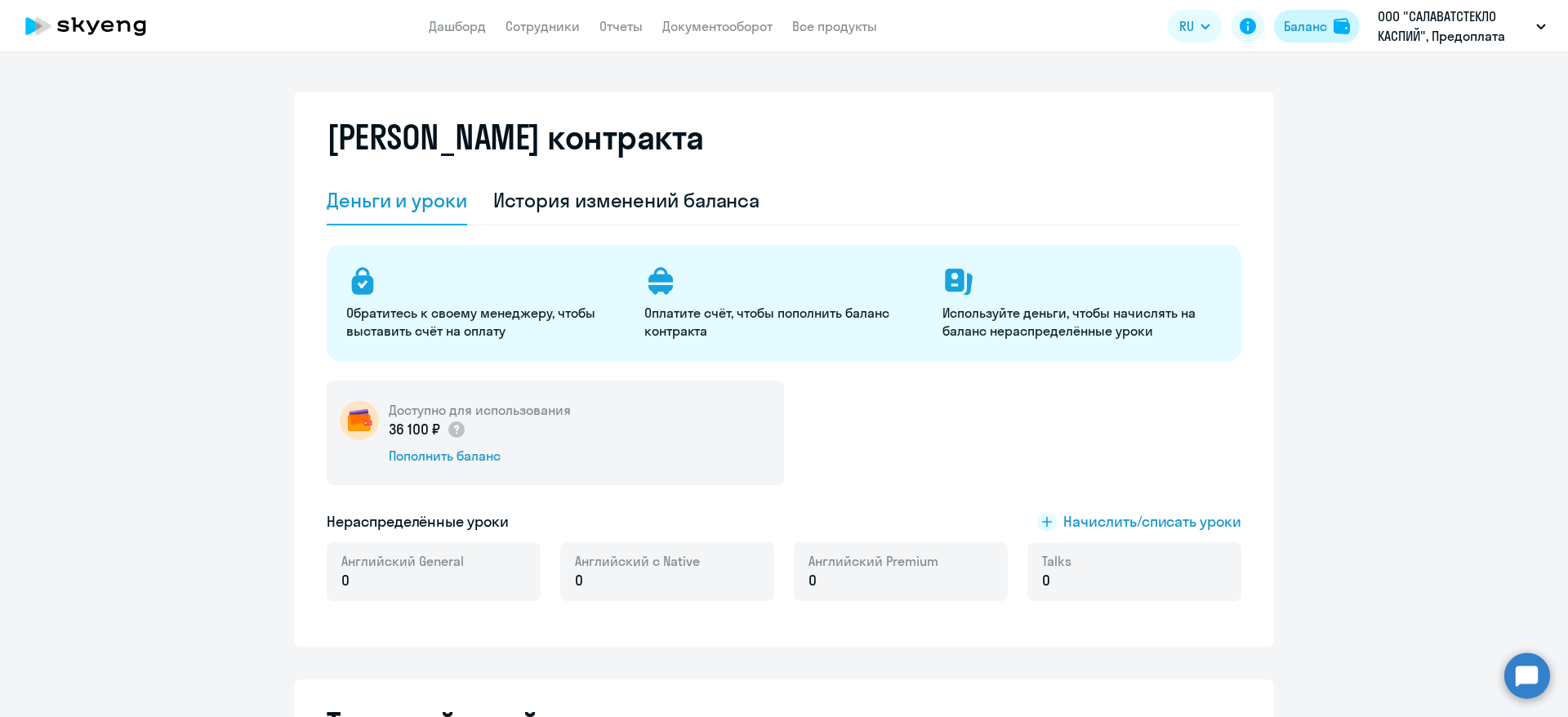
click at [1297, 23] on div "Баланс" at bounding box center [1306, 26] width 43 height 20
click at [696, 219] on div "История изменений баланса" at bounding box center [627, 201] width 267 height 49
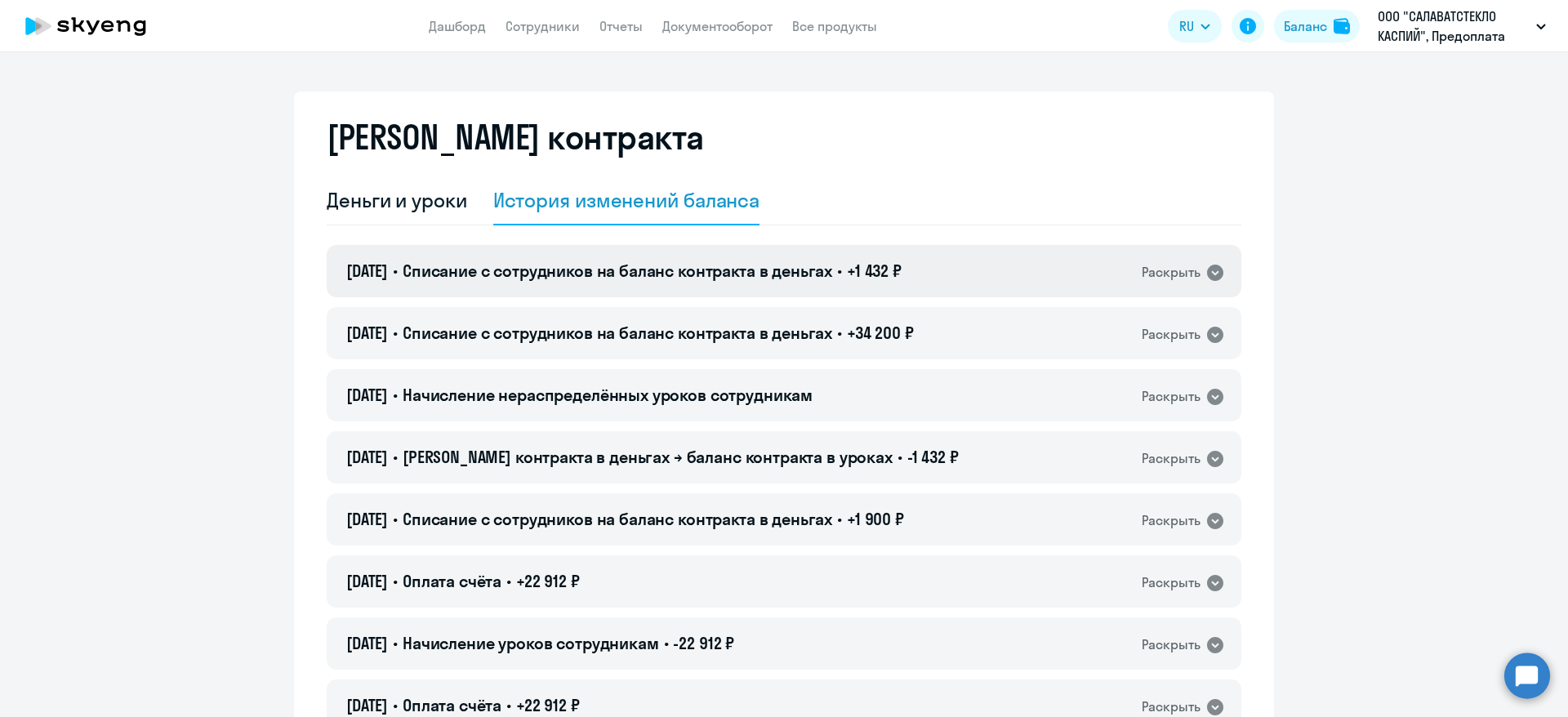
click at [1210, 274] on icon at bounding box center [1215, 272] width 17 height 17
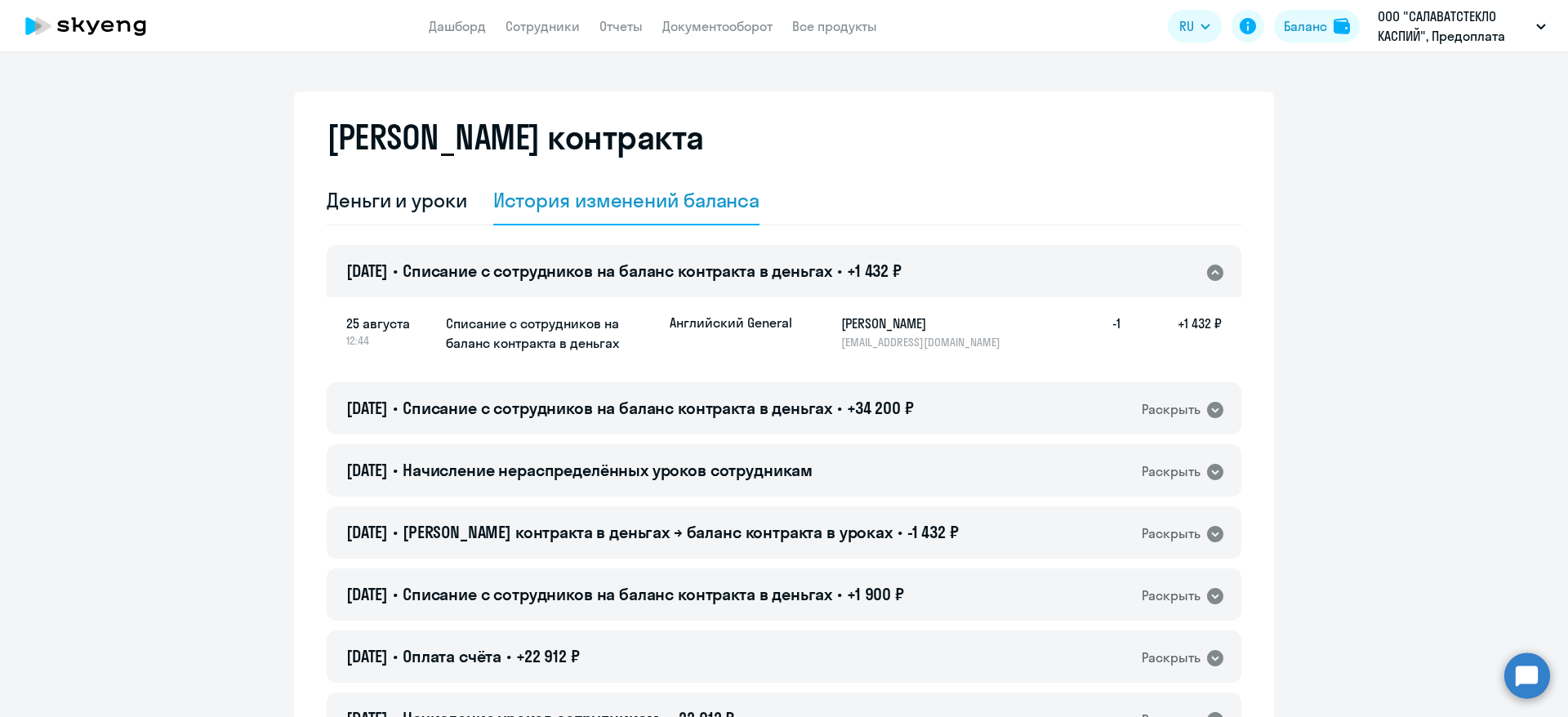
scroll to position [123, 0]
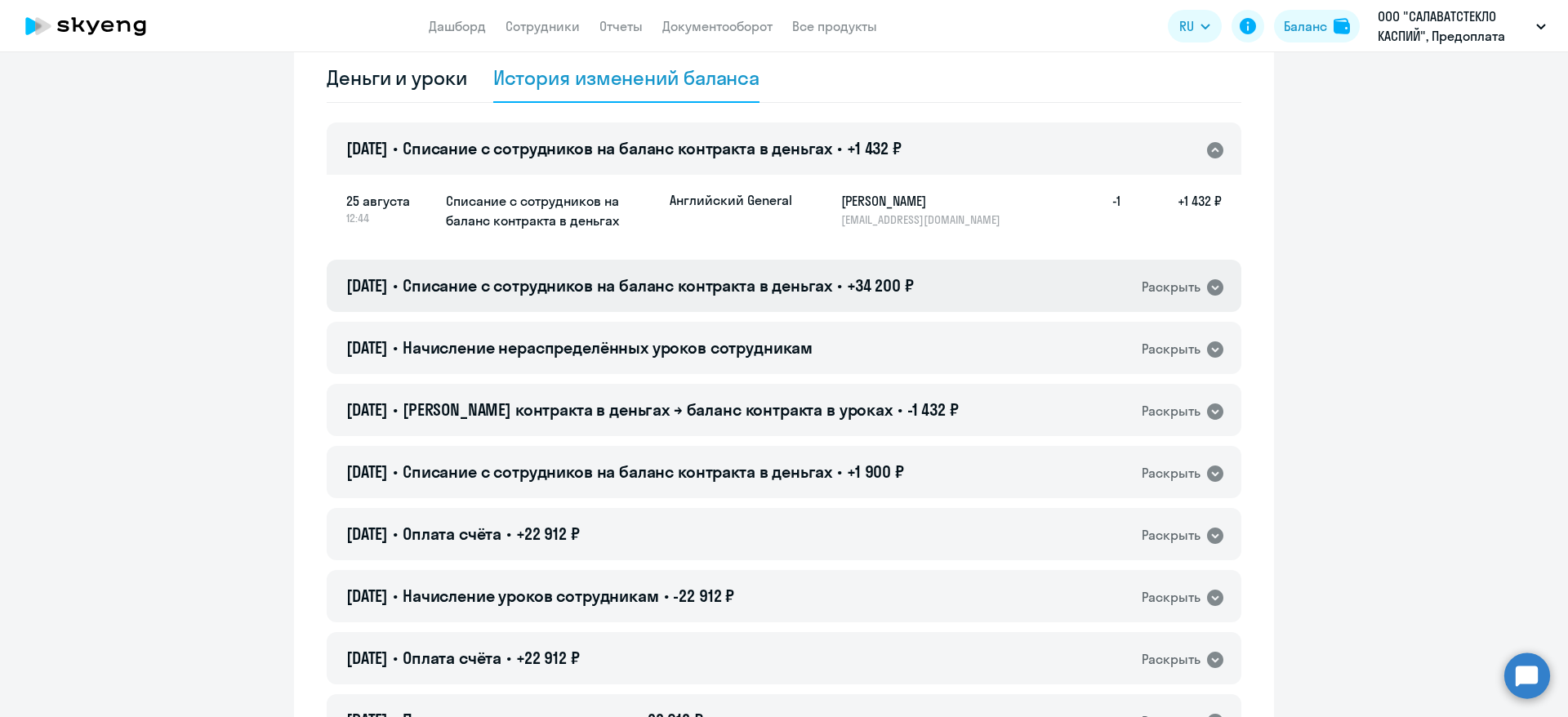
click at [1212, 284] on icon at bounding box center [1215, 287] width 17 height 17
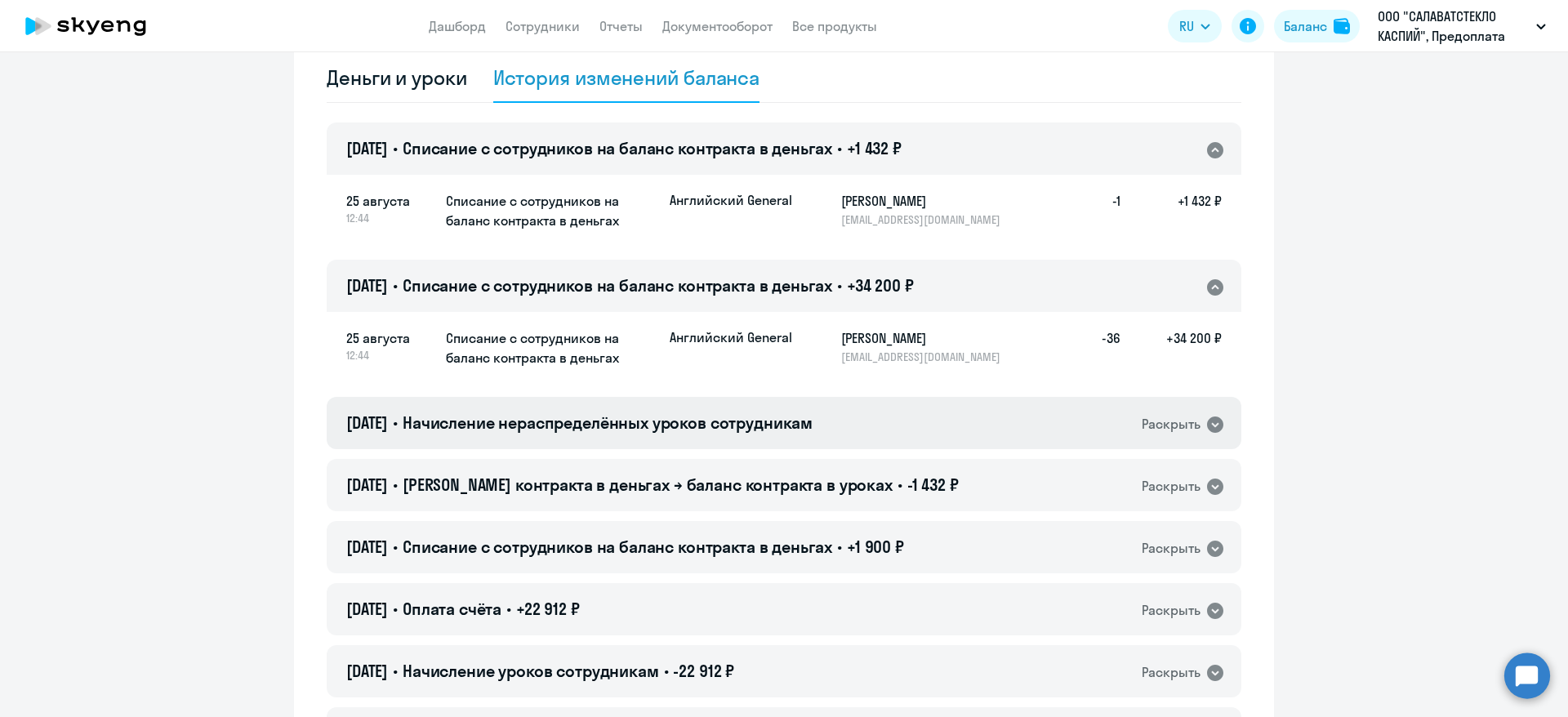
click at [1205, 425] on icon at bounding box center [1215, 425] width 20 height 20
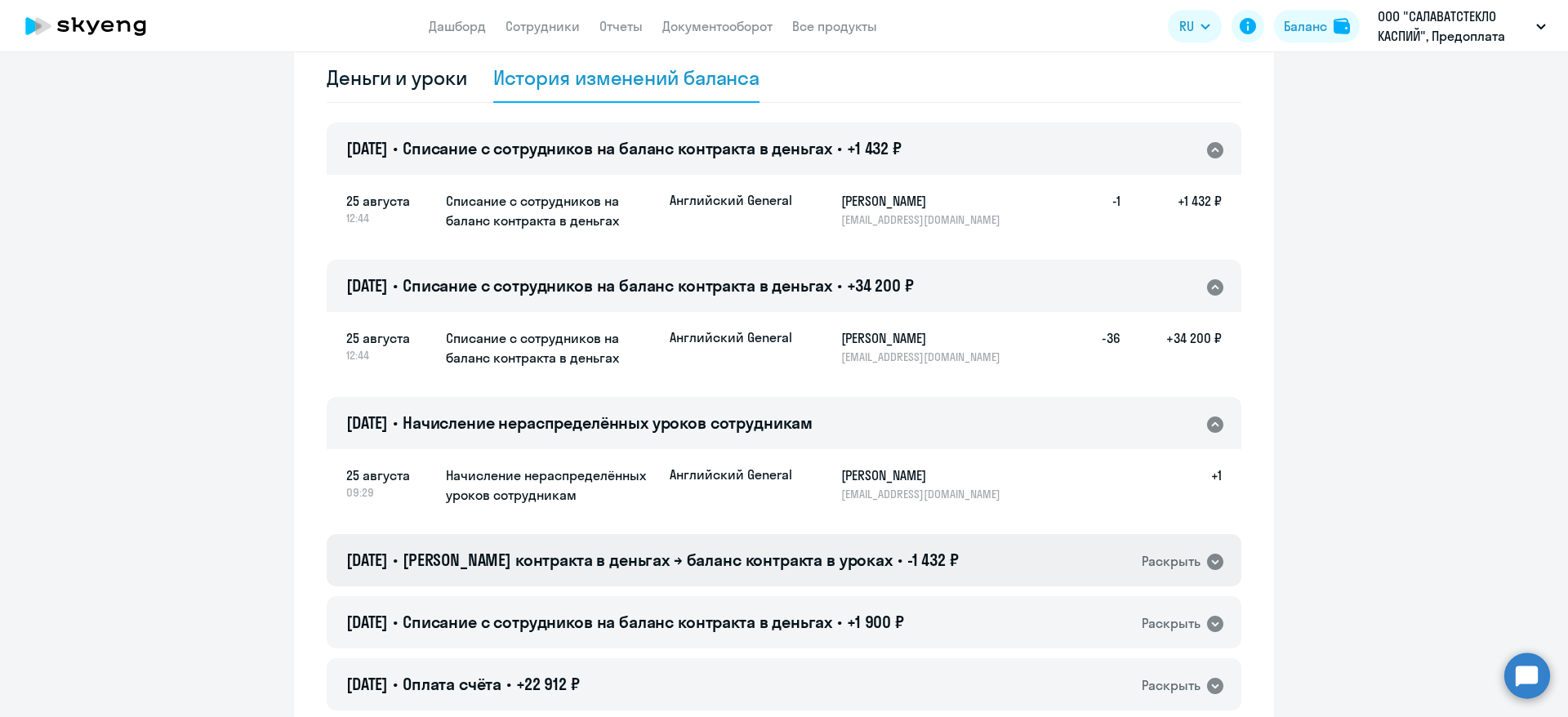
click at [1207, 561] on icon at bounding box center [1215, 562] width 17 height 17
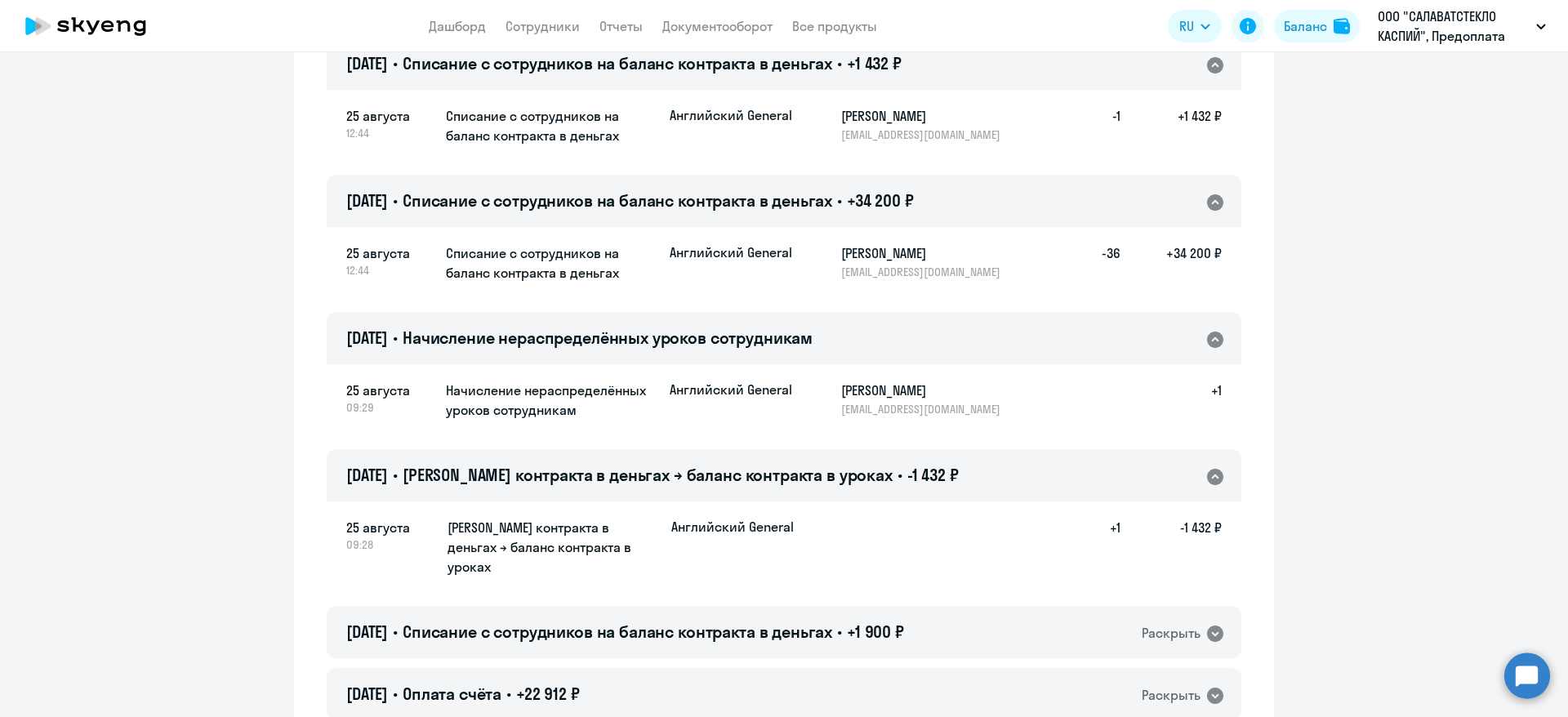
scroll to position [245, 0]
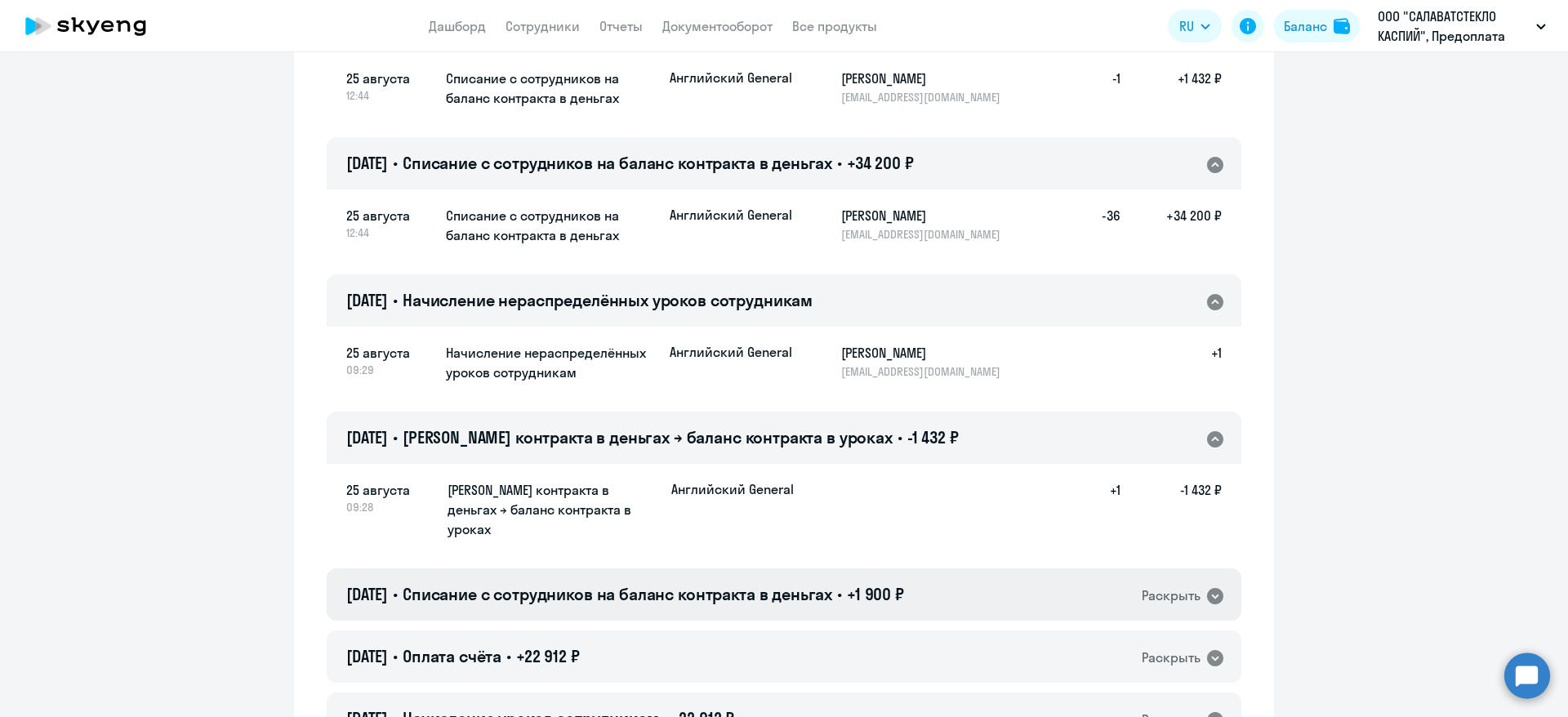
click at [1210, 588] on icon at bounding box center [1215, 596] width 17 height 17
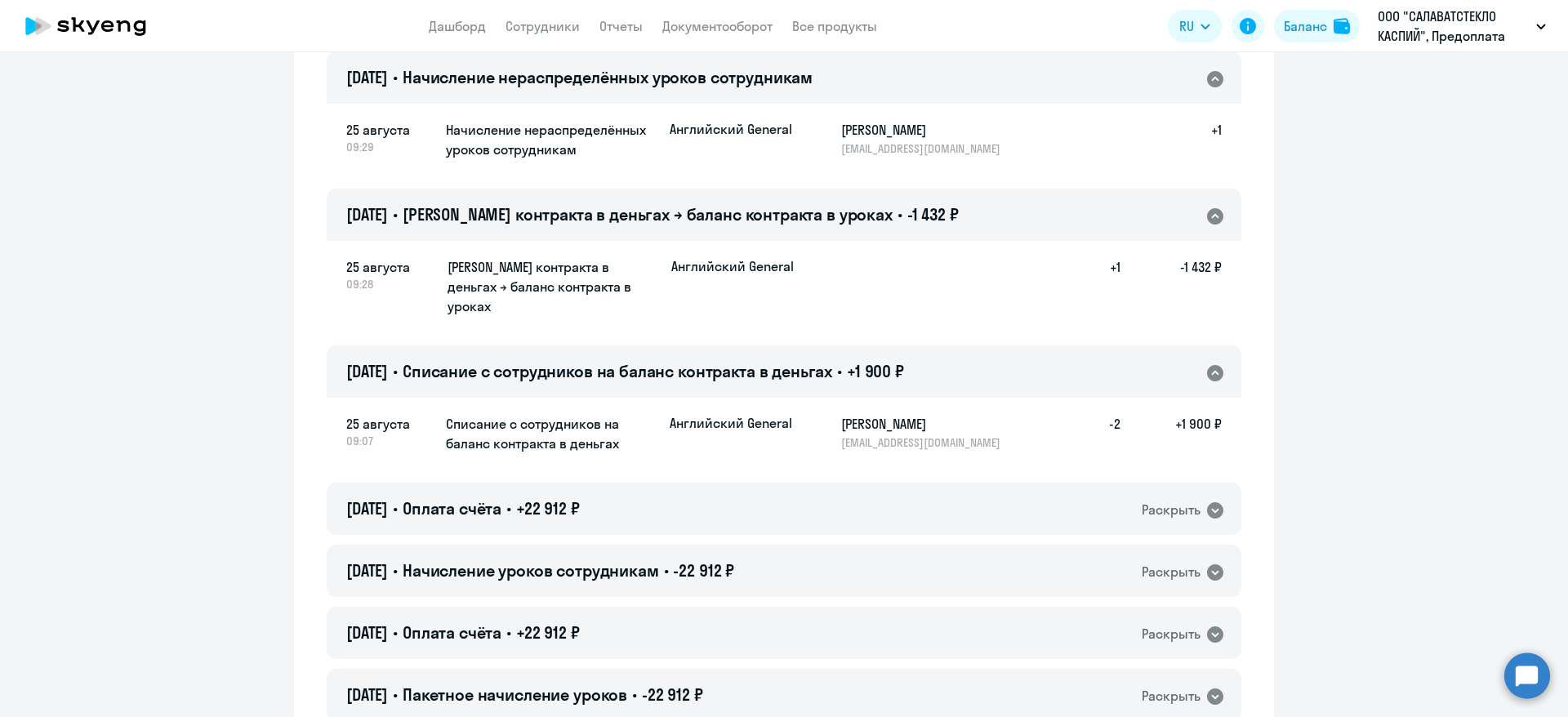
scroll to position [491, 0]
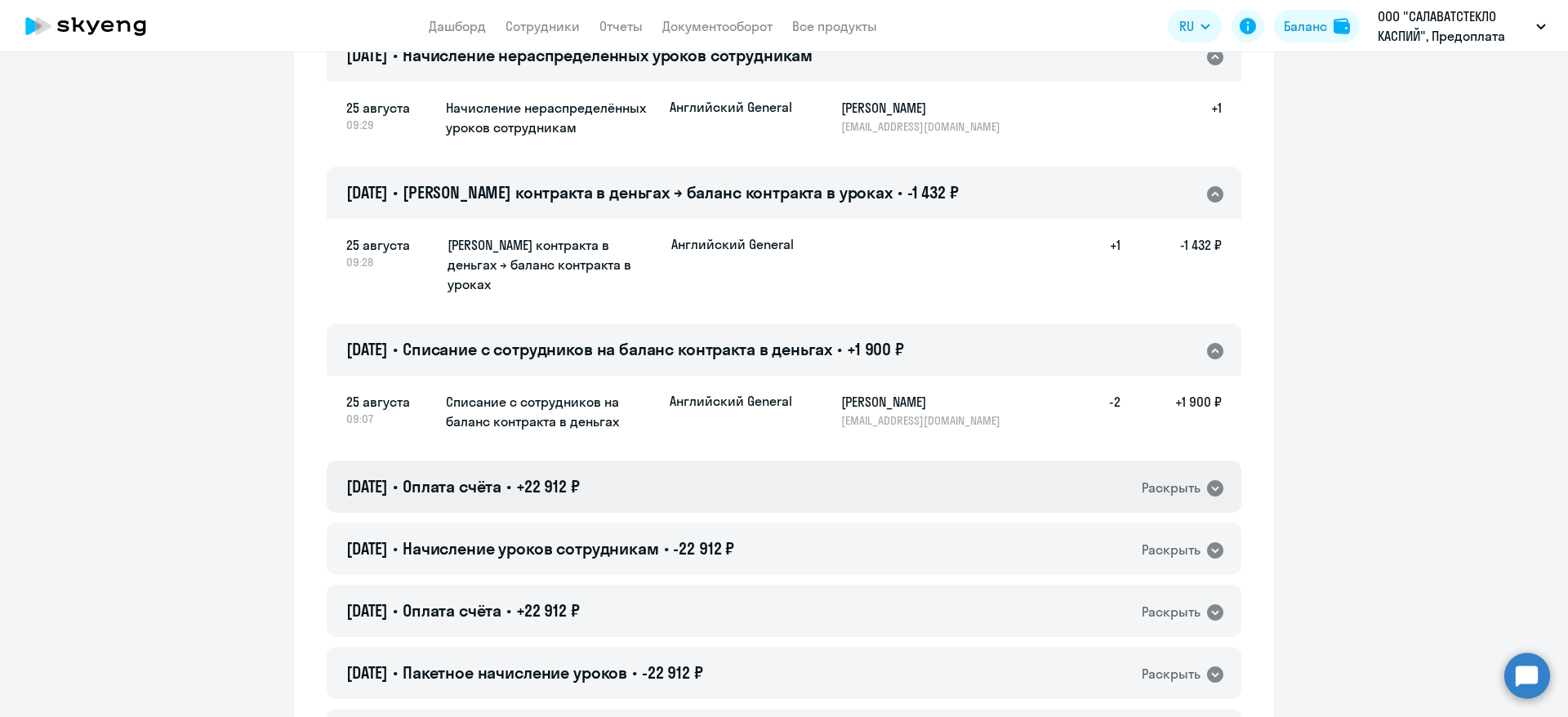
click at [1208, 481] on icon at bounding box center [1215, 489] width 17 height 17
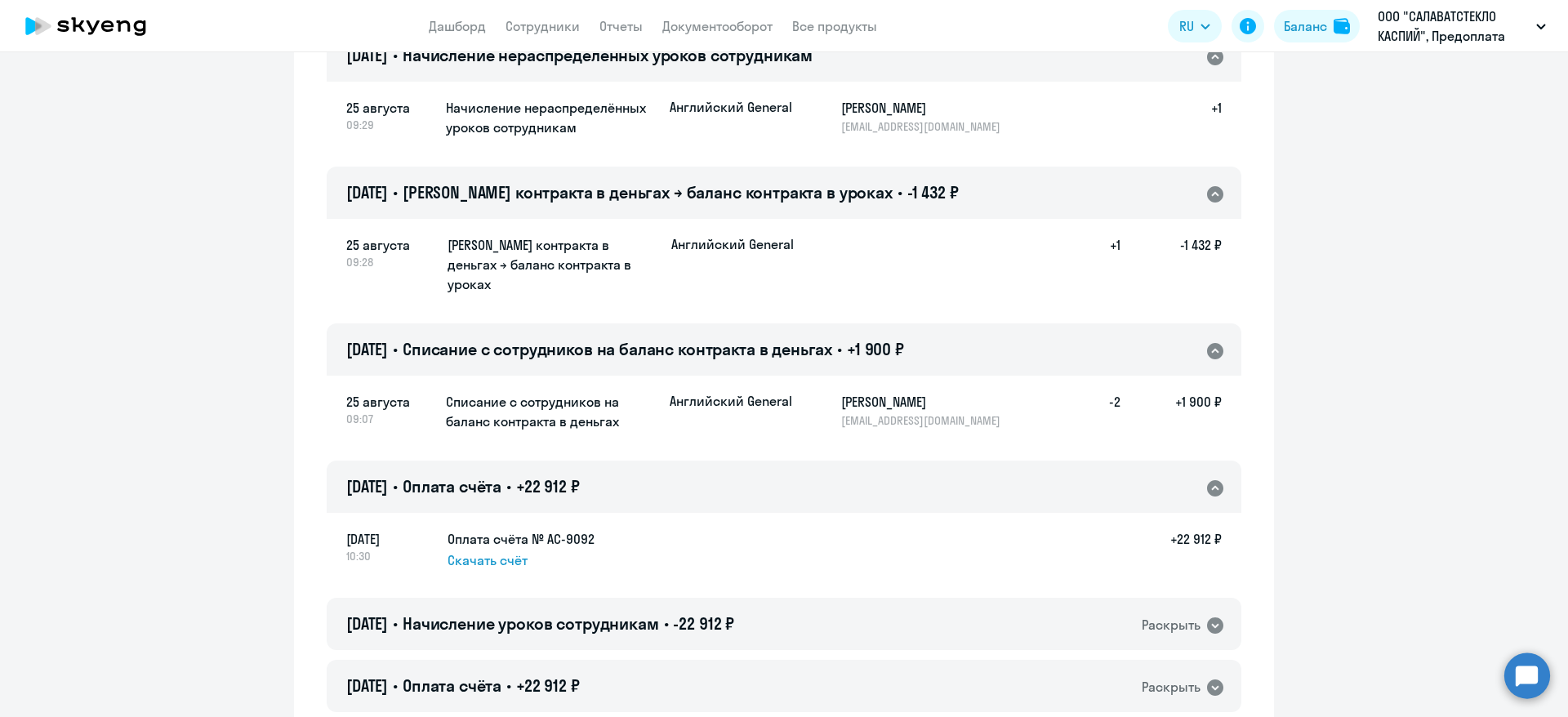
click at [1208, 481] on icon at bounding box center [1215, 489] width 17 height 17
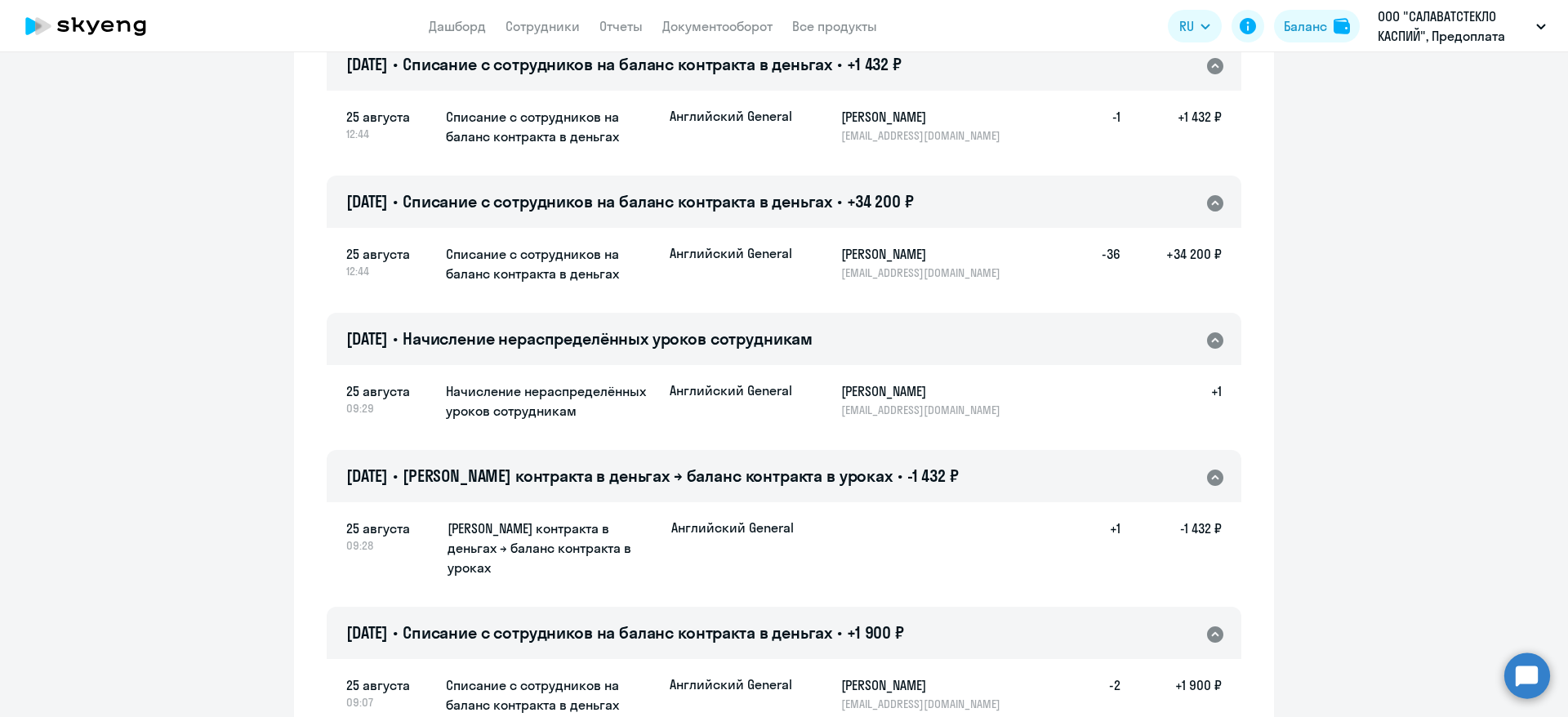
scroll to position [123, 0]
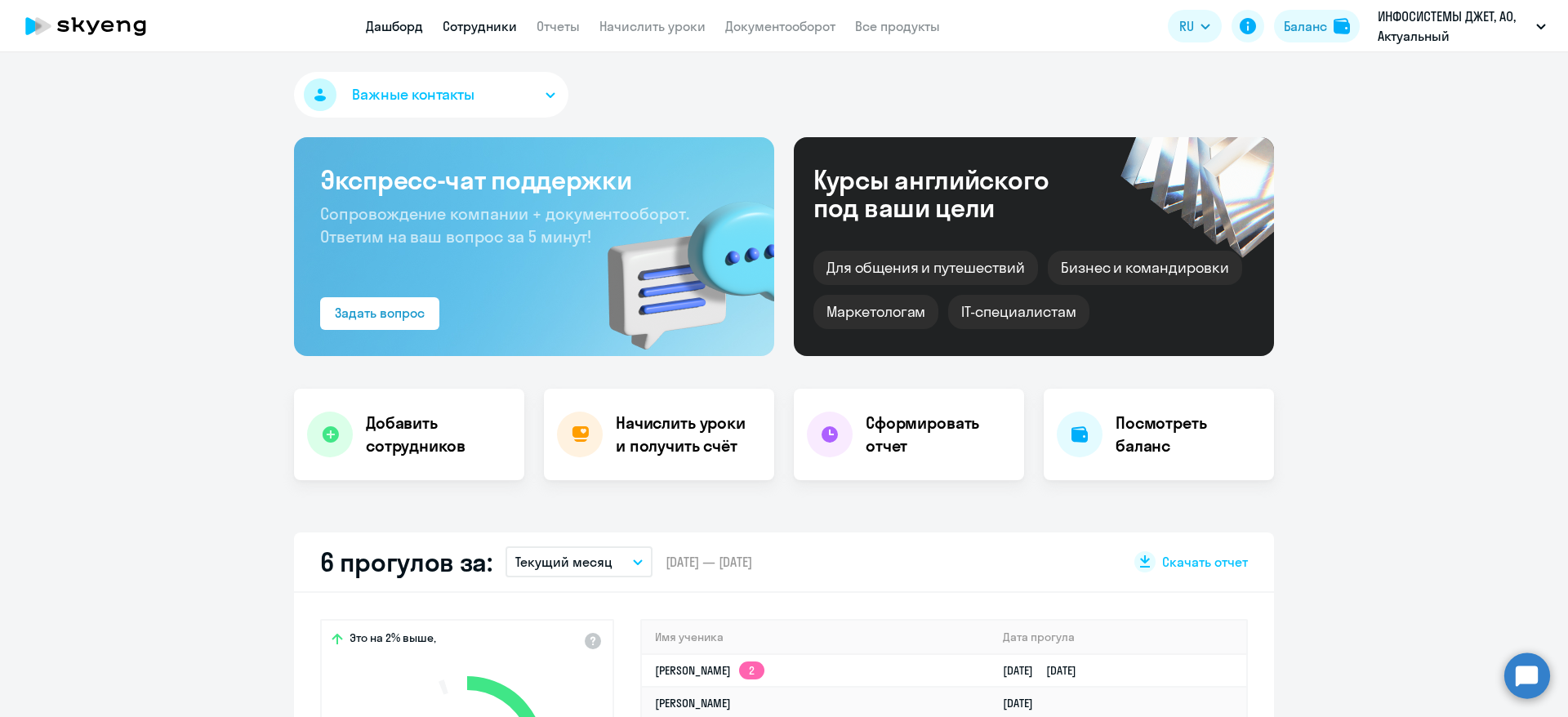
click at [486, 20] on link "Сотрудники" at bounding box center [480, 25] width 74 height 17
select select "30"
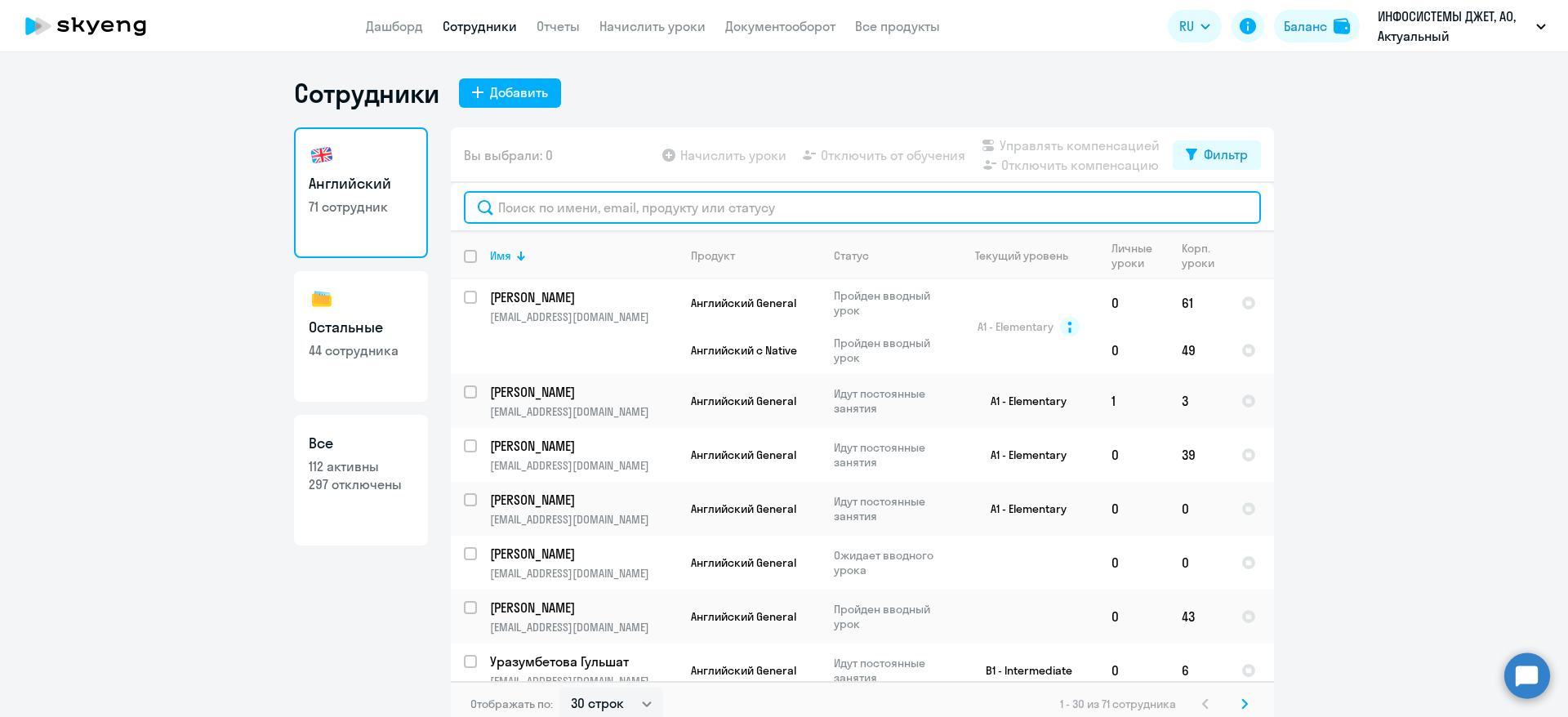
click at [588, 208] on input "text" at bounding box center [863, 208] width 798 height 33
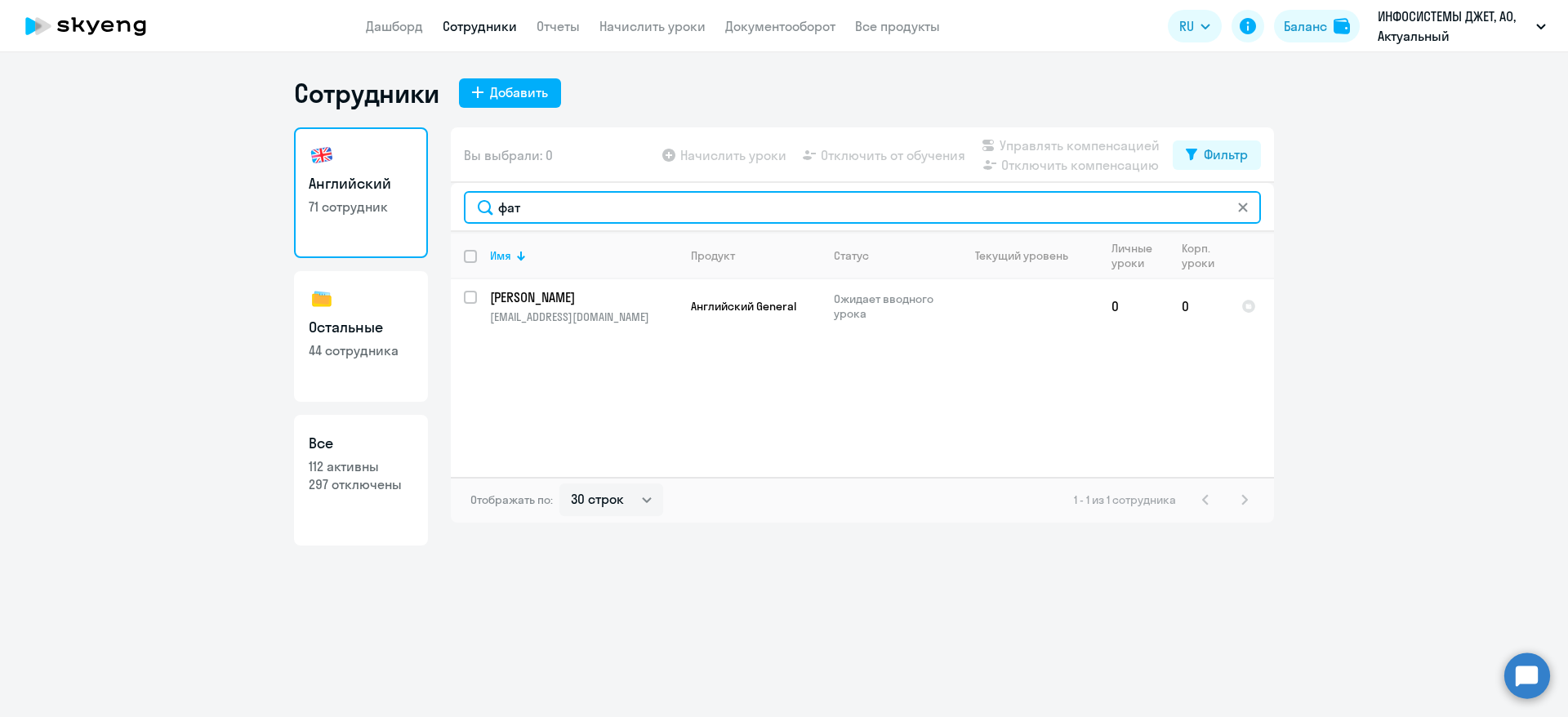
type input "фат"
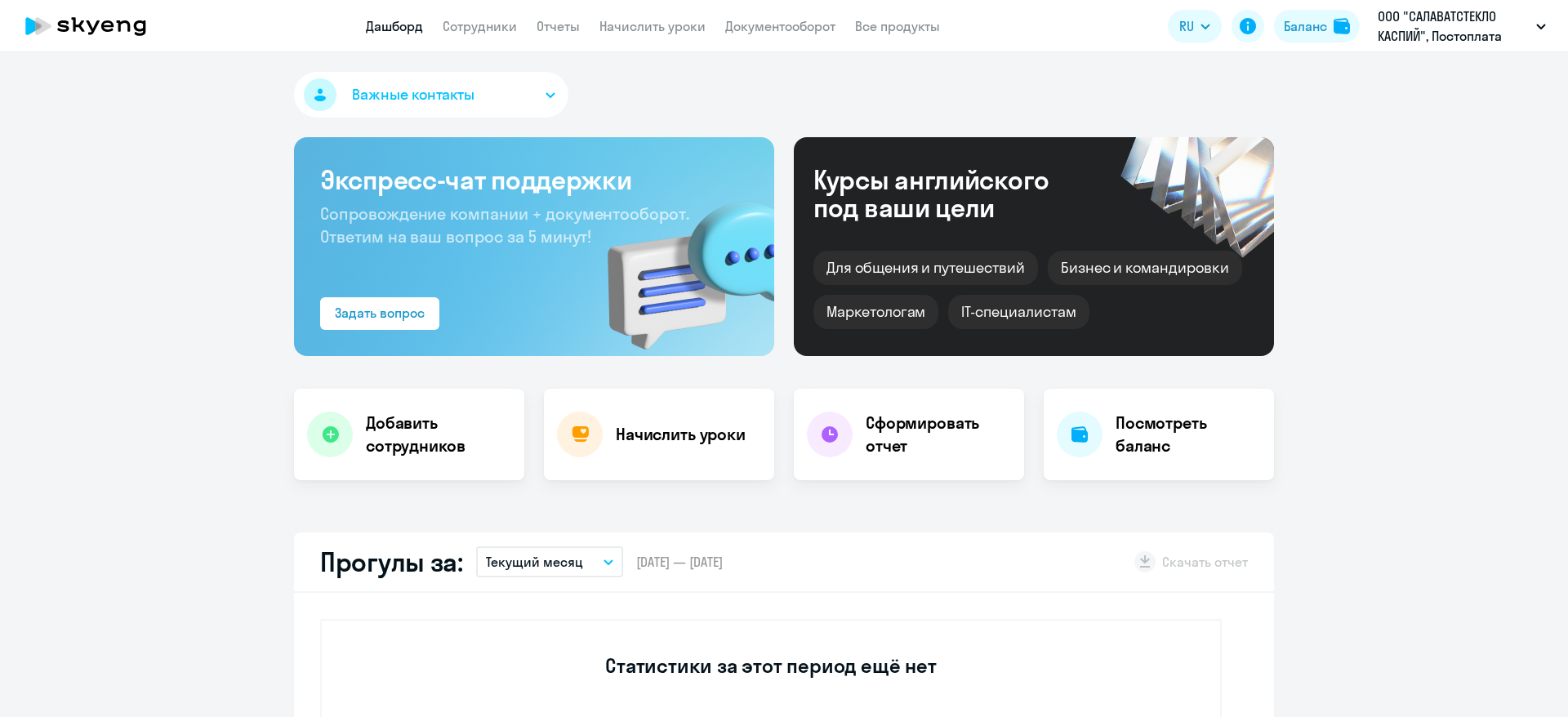
select select "30"
click at [659, 27] on link "Начислить уроки" at bounding box center [652, 25] width 106 height 17
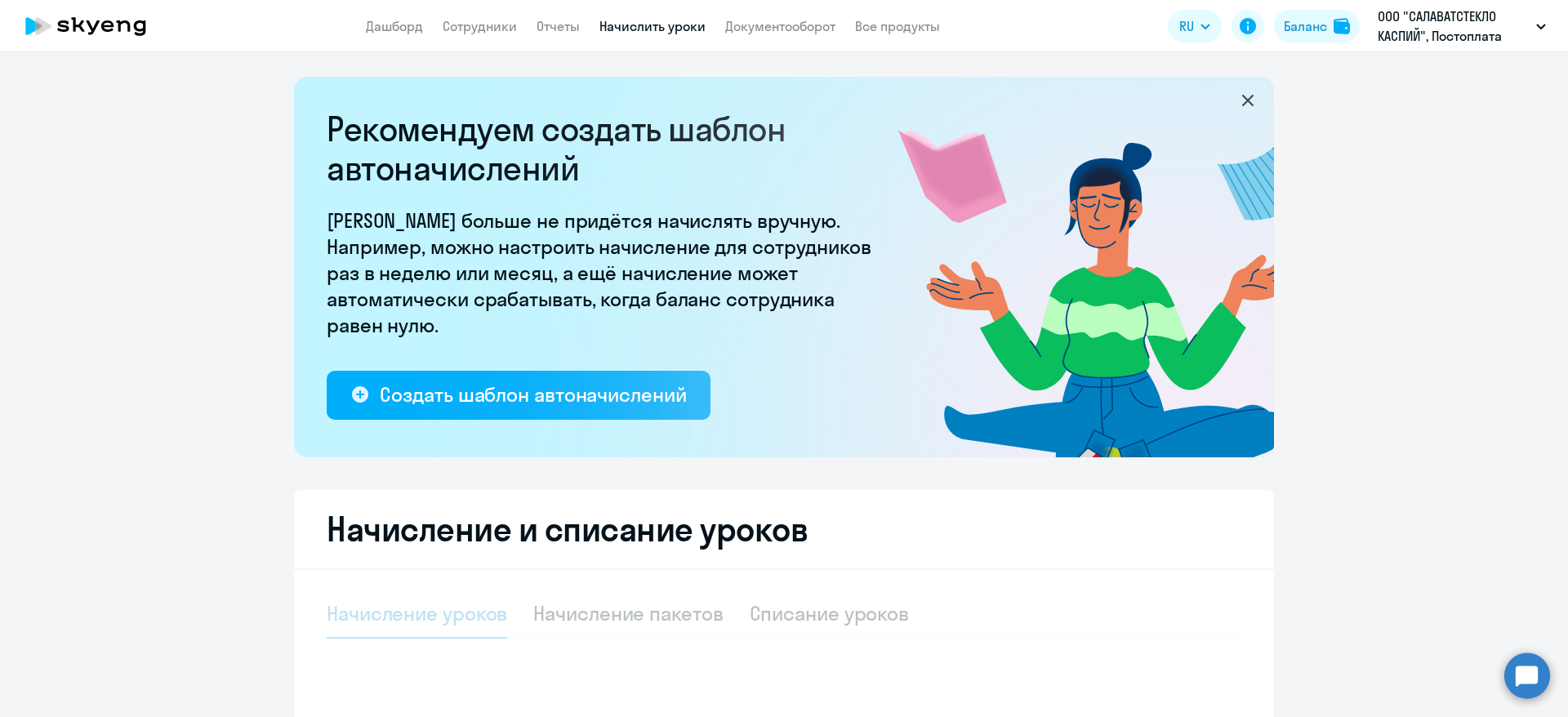
select select "10"
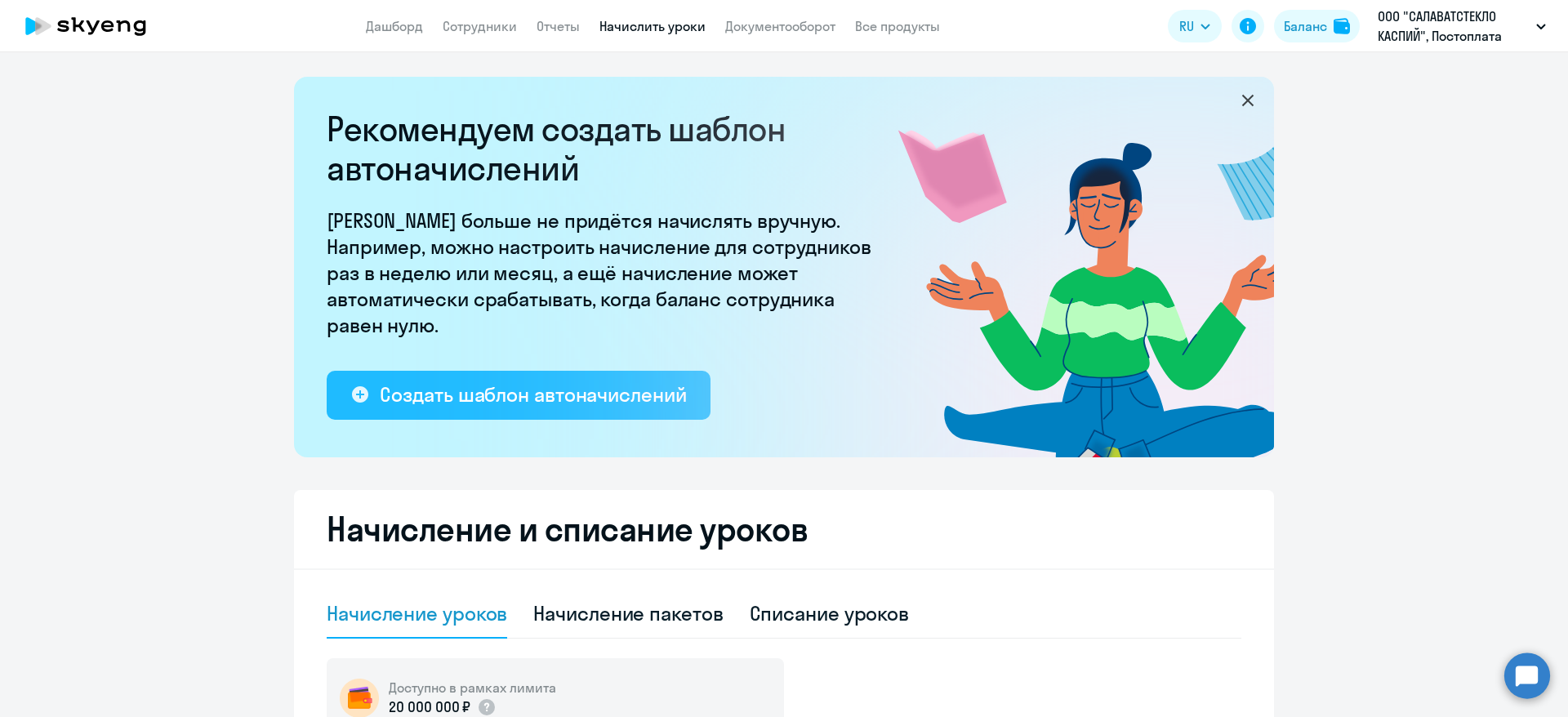
click at [580, 385] on div "Создать шаблон автоначислений" at bounding box center [532, 394] width 306 height 26
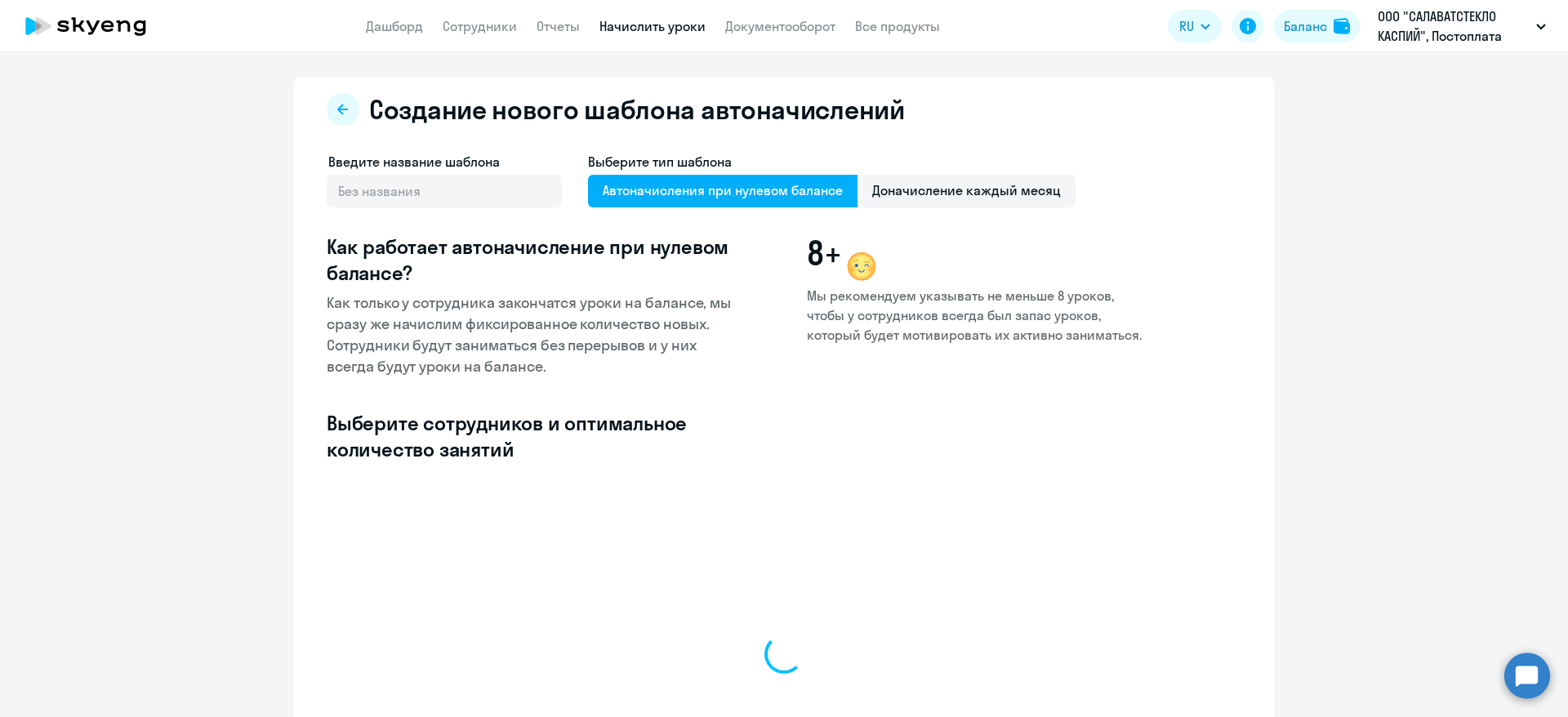
select select "10"
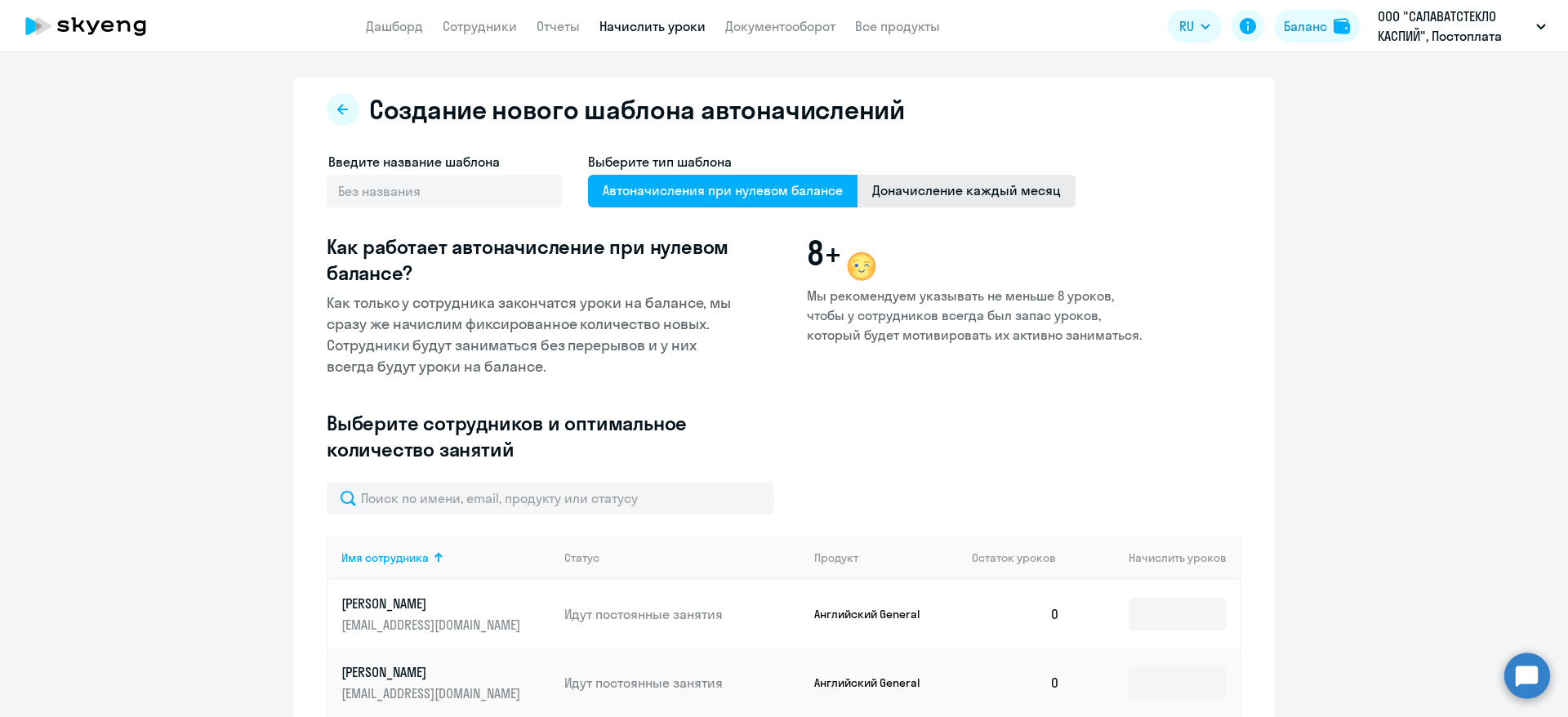
click at [883, 183] on span "Доначисление каждый месяц" at bounding box center [966, 191] width 218 height 33
click at [0, 0] on input "Доначисление каждый месяц" at bounding box center [0, 0] width 0 height 0
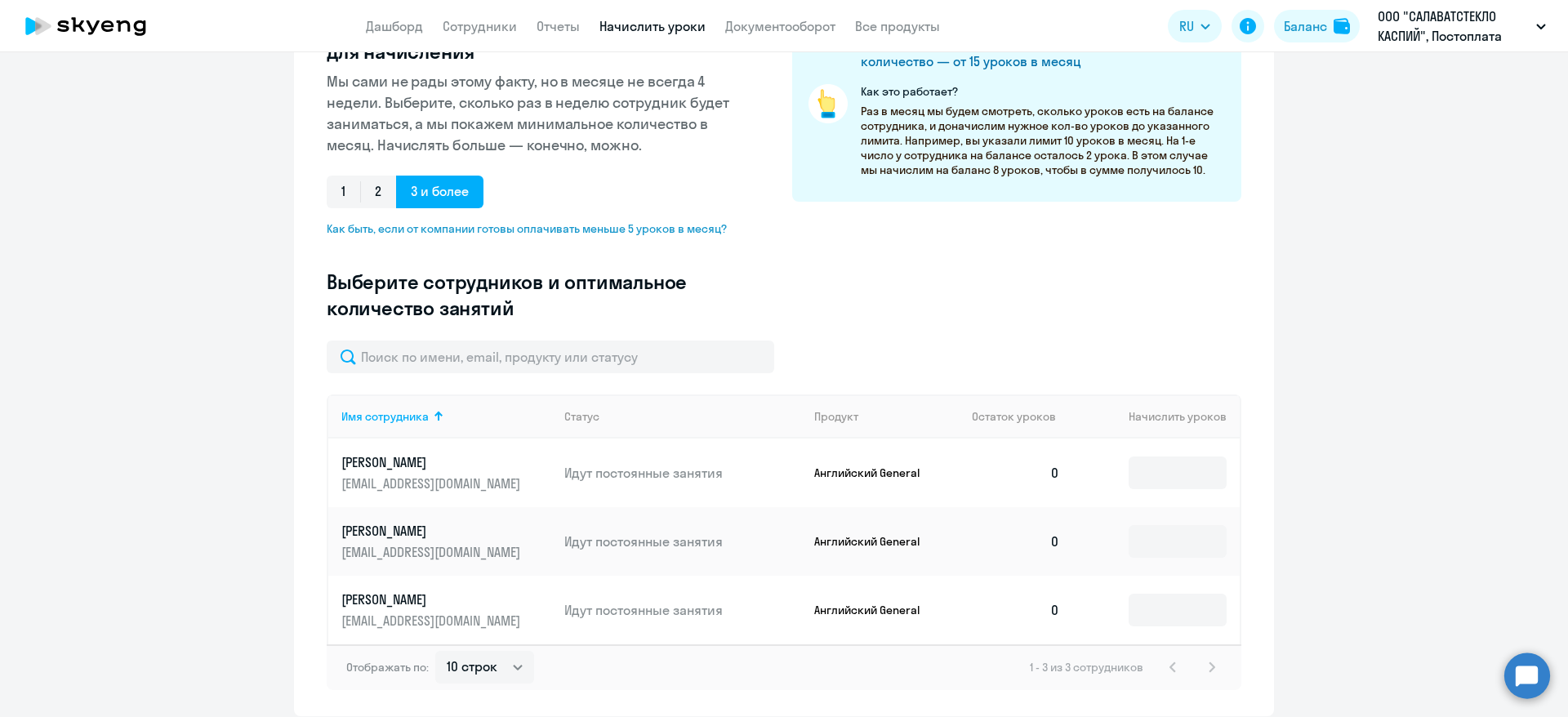
scroll to position [245, 0]
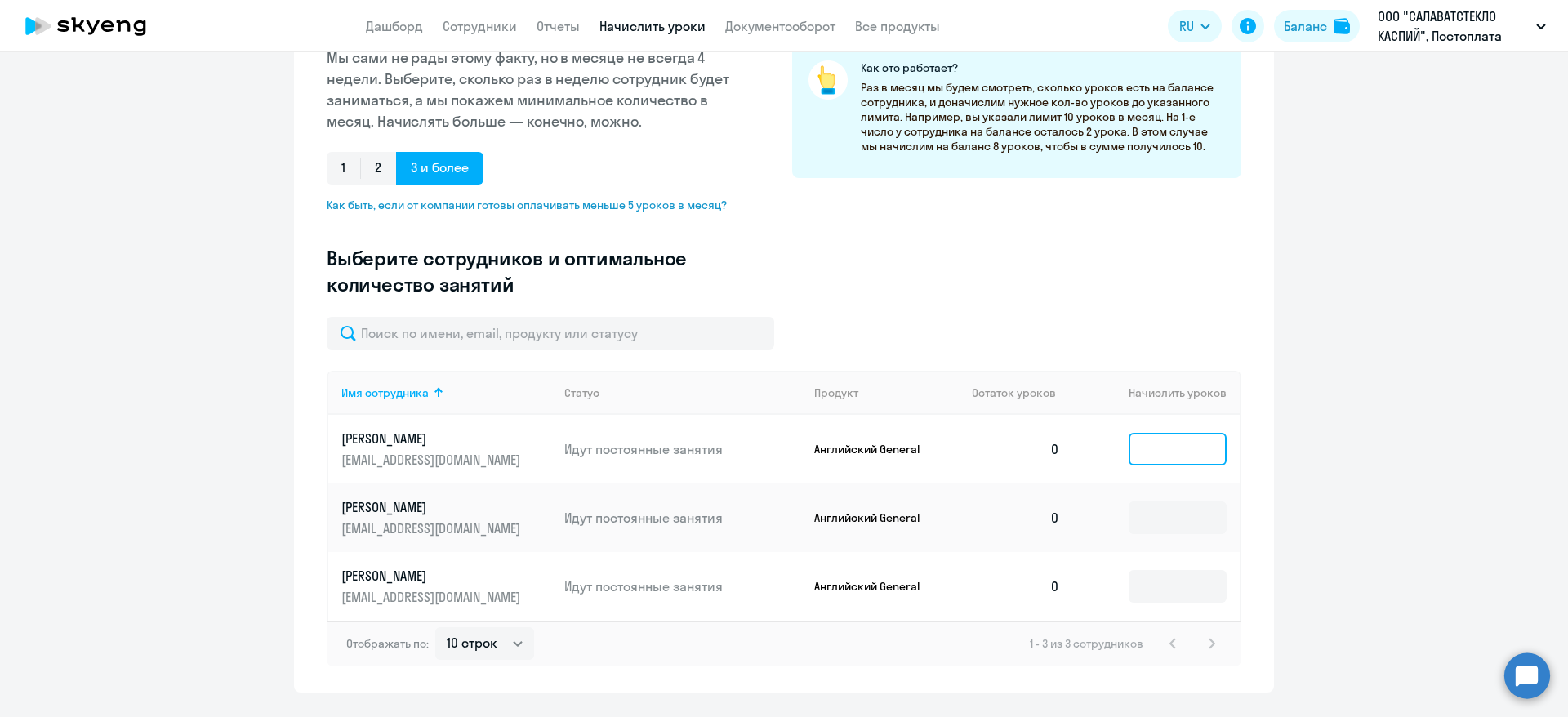
click at [1172, 451] on input at bounding box center [1178, 450] width 98 height 33
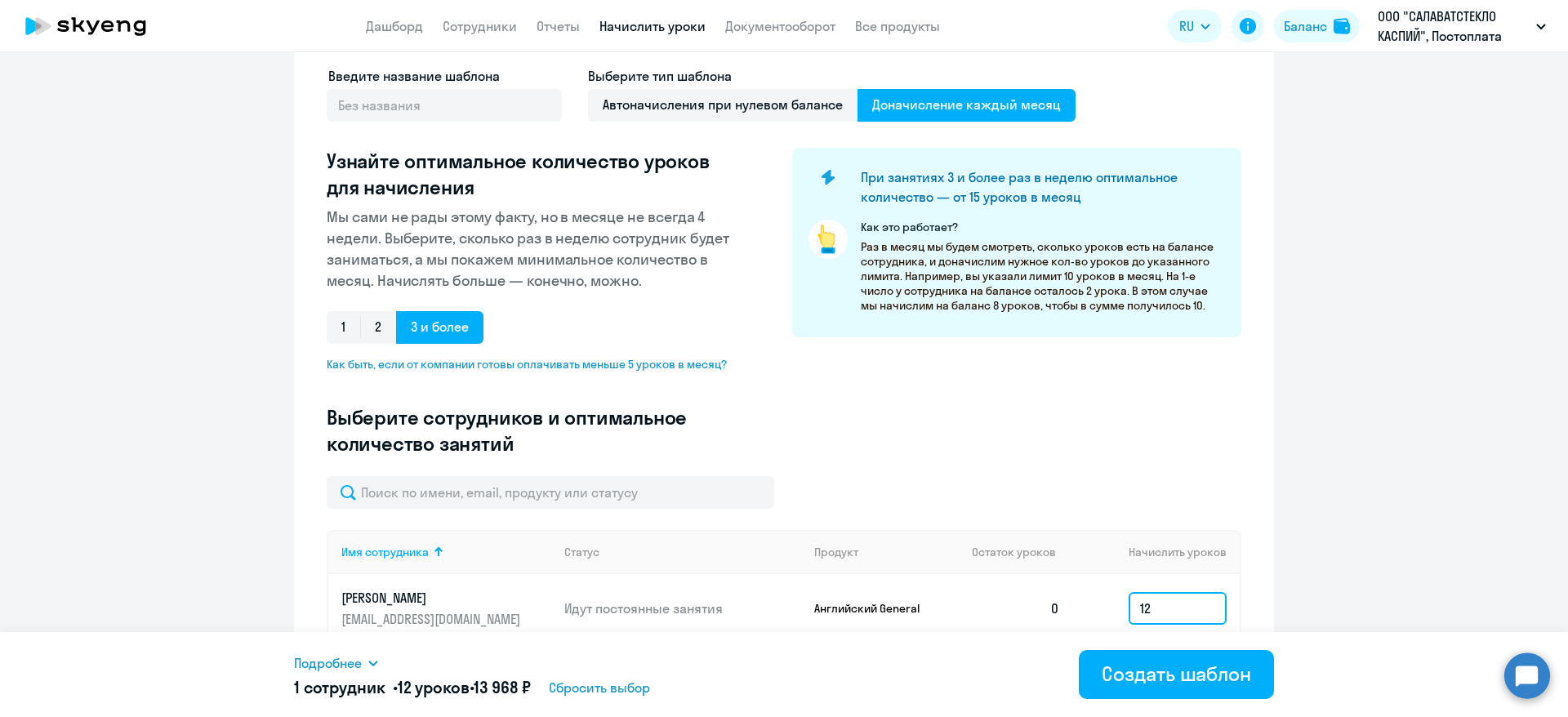
scroll to position [0, 0]
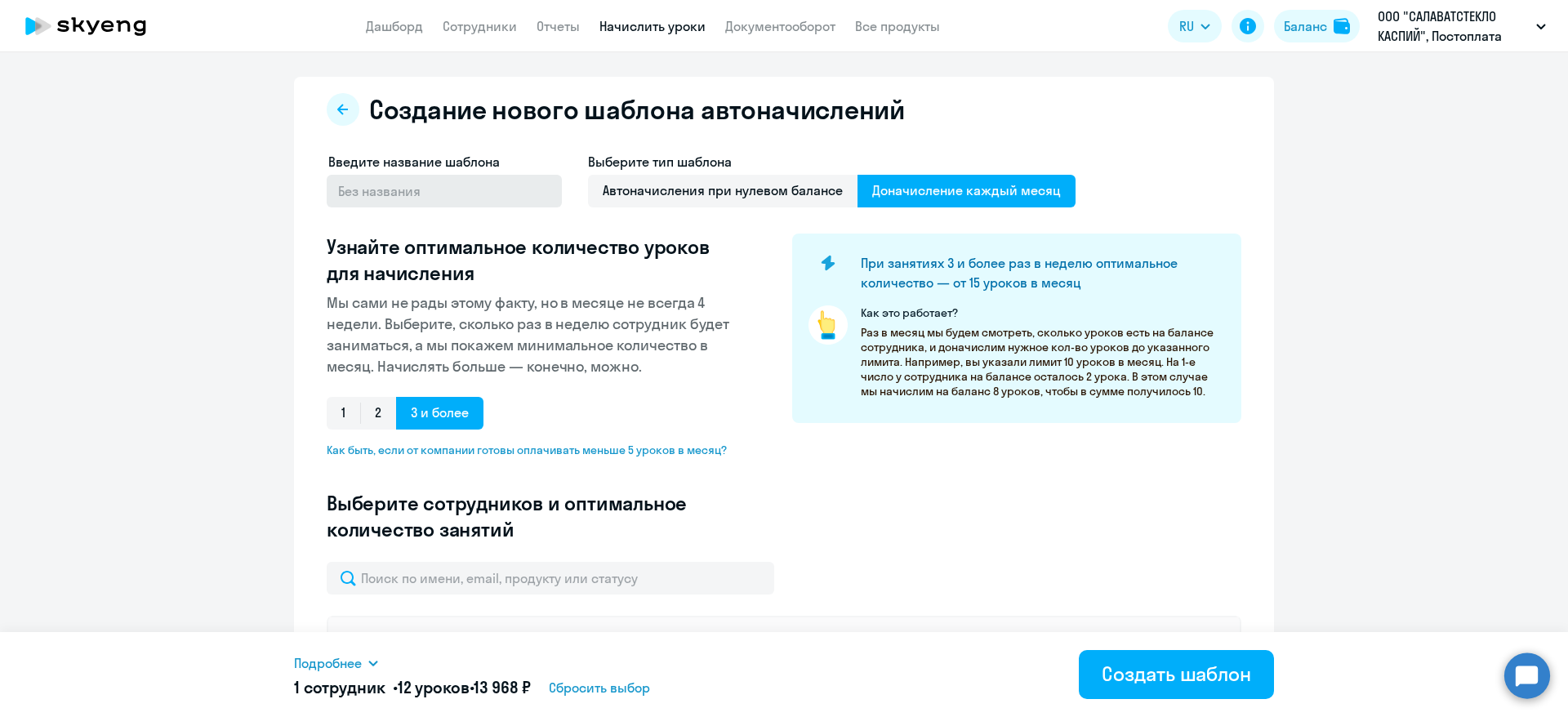
type input "12"
click at [351, 178] on input "text" at bounding box center [444, 191] width 235 height 33
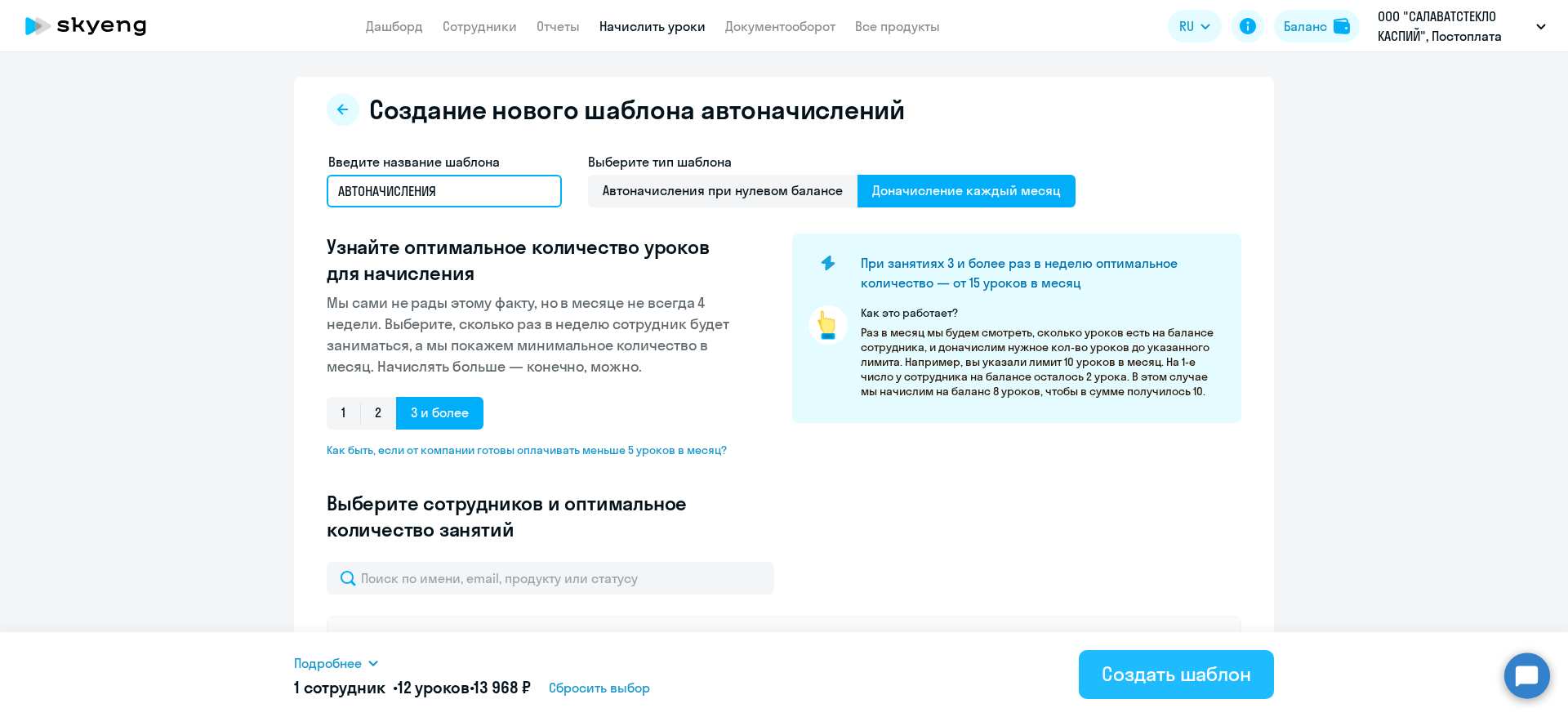
type input "АВТОНАЧИСЛЕНИЯ"
click at [1164, 677] on div "Создать шаблон" at bounding box center [1176, 674] width 149 height 26
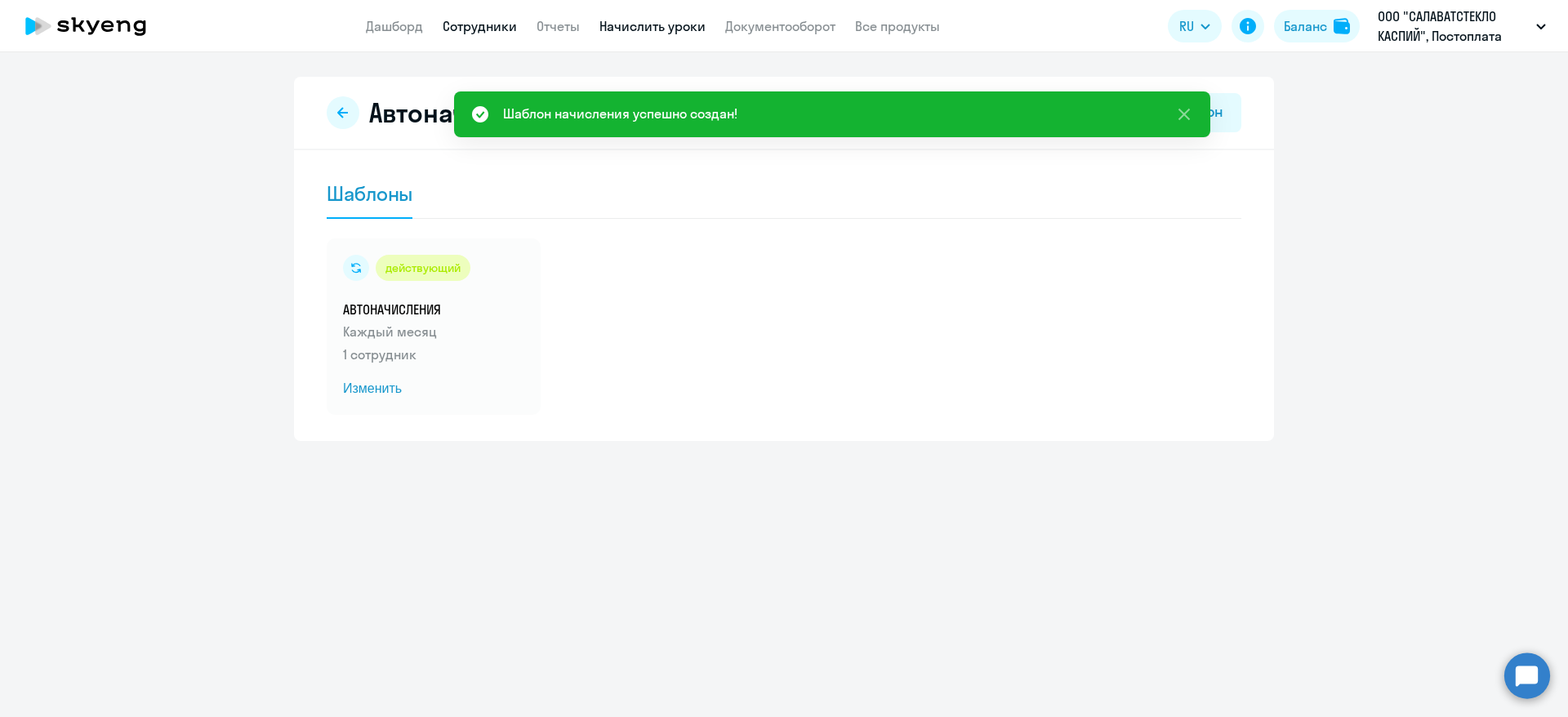
click at [495, 19] on link "Сотрудники" at bounding box center [480, 25] width 74 height 17
select select "30"
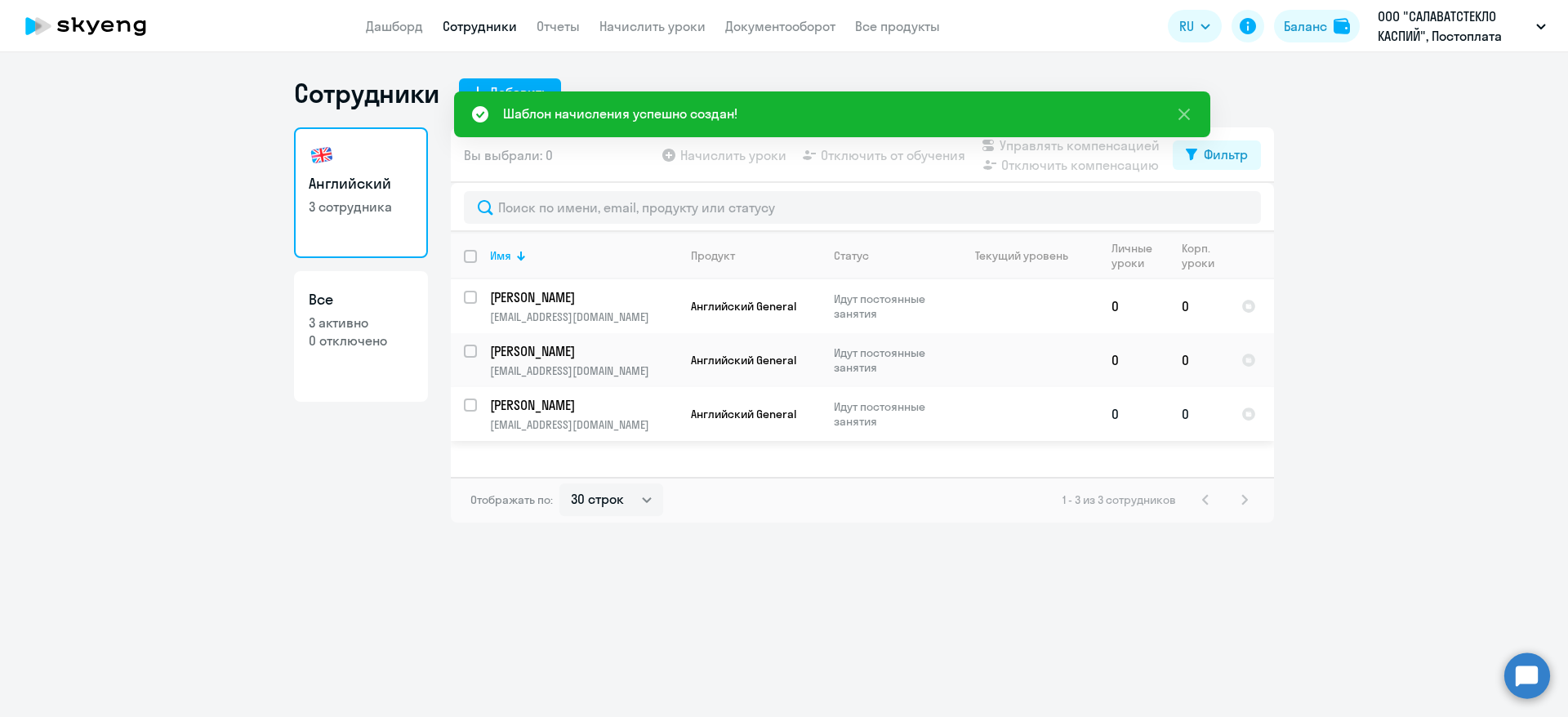
click at [470, 404] on input "select row 21261686" at bounding box center [481, 416] width 33 height 33
checkbox input "true"
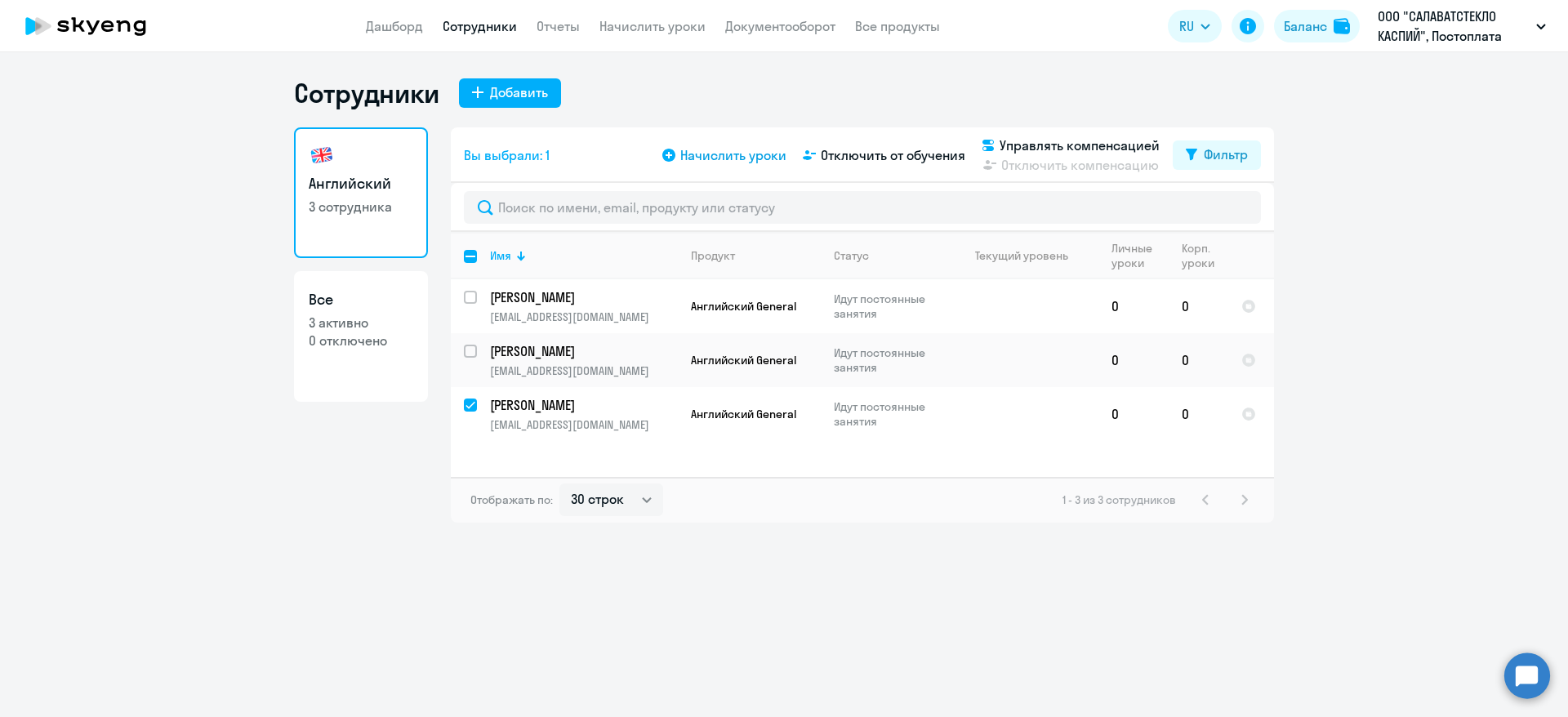
click at [723, 157] on span "Начислить уроки" at bounding box center [733, 155] width 106 height 20
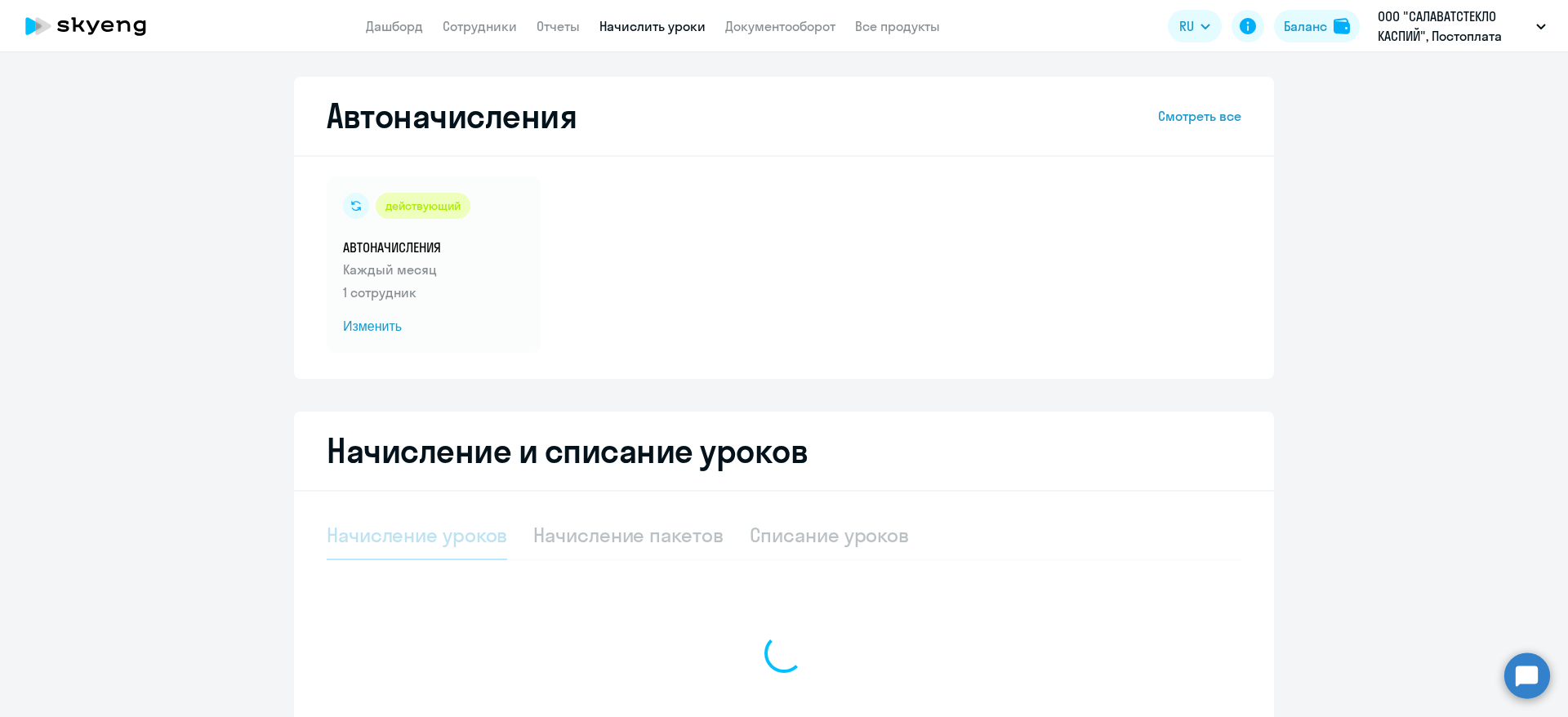
select select "10"
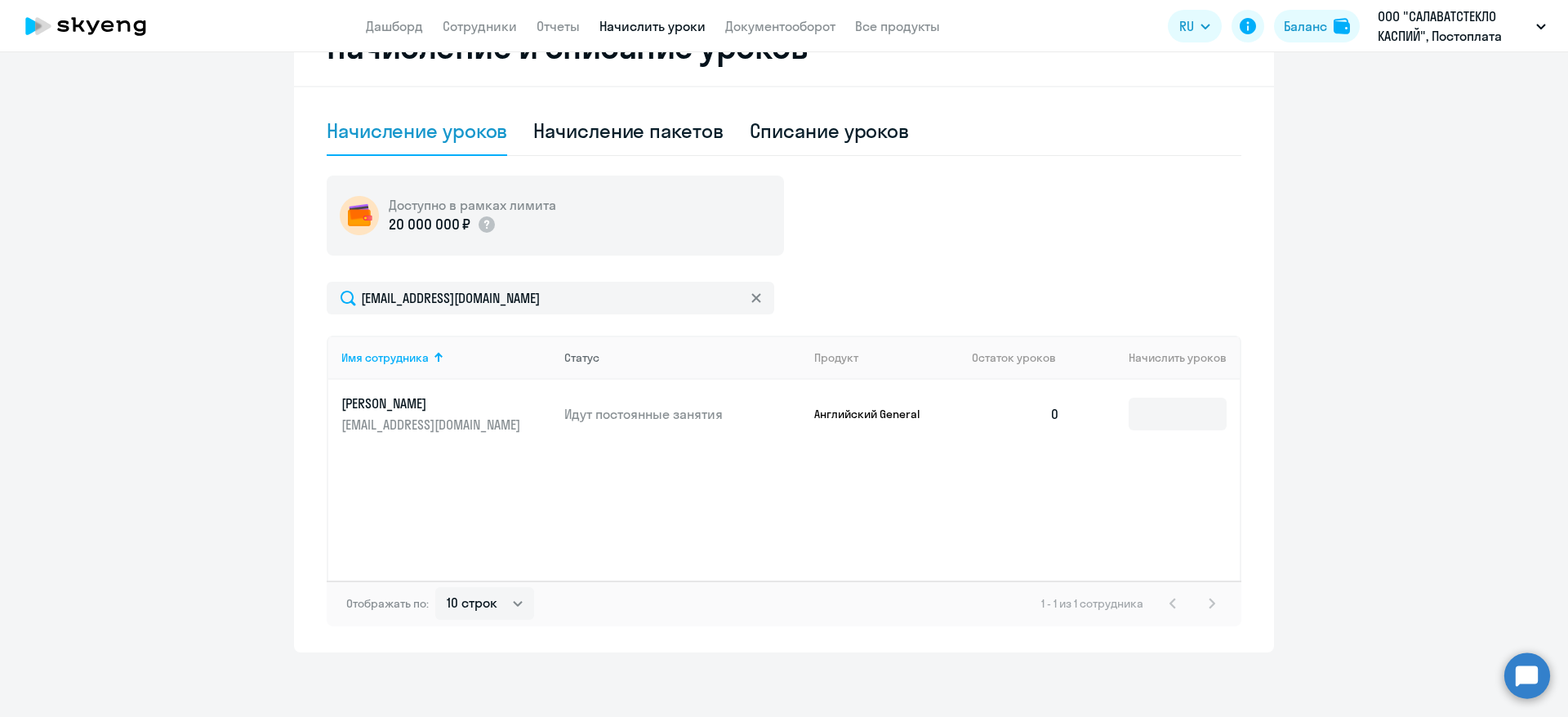
scroll to position [405, 0]
click at [1171, 417] on input at bounding box center [1178, 414] width 98 height 33
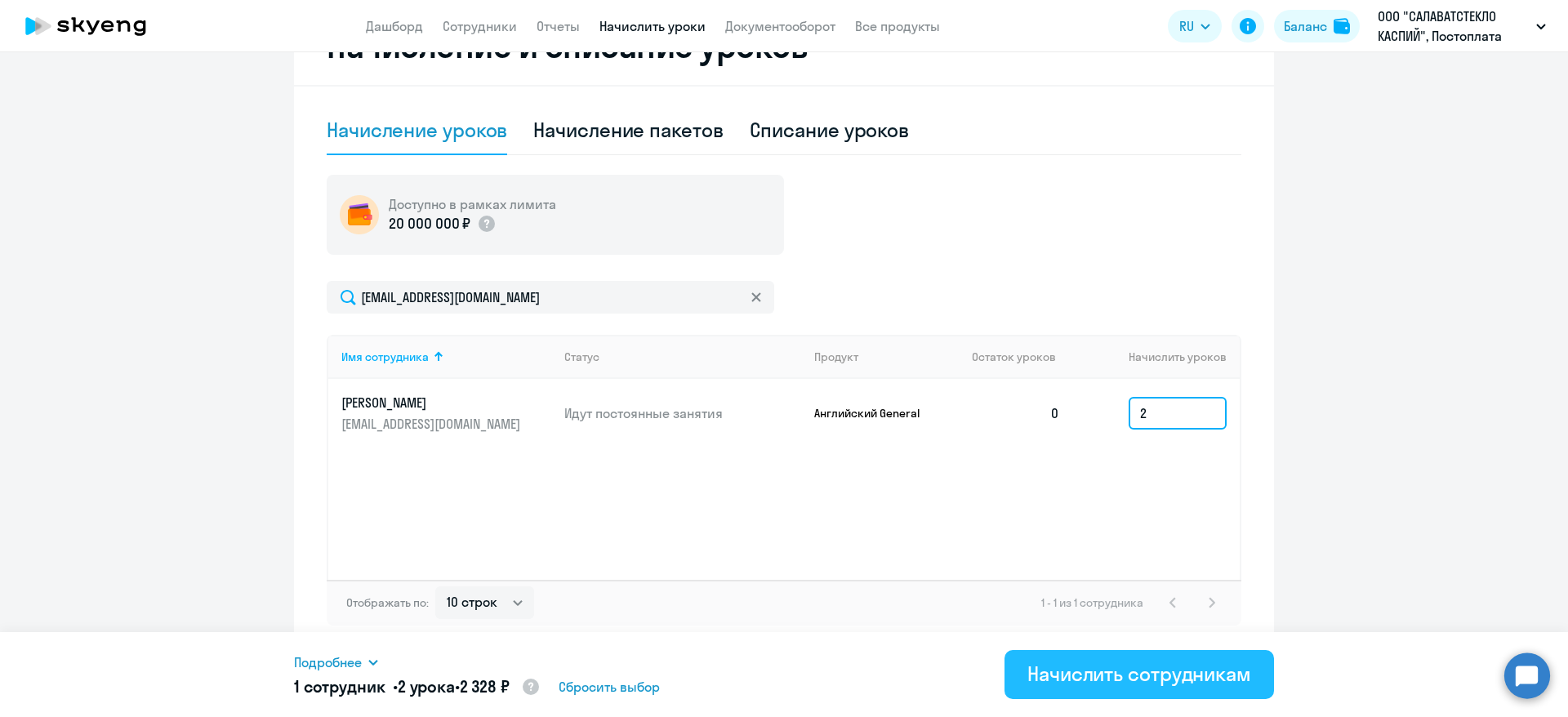
type input "2"
click at [1117, 665] on div "Начислить сотрудникам" at bounding box center [1140, 674] width 224 height 26
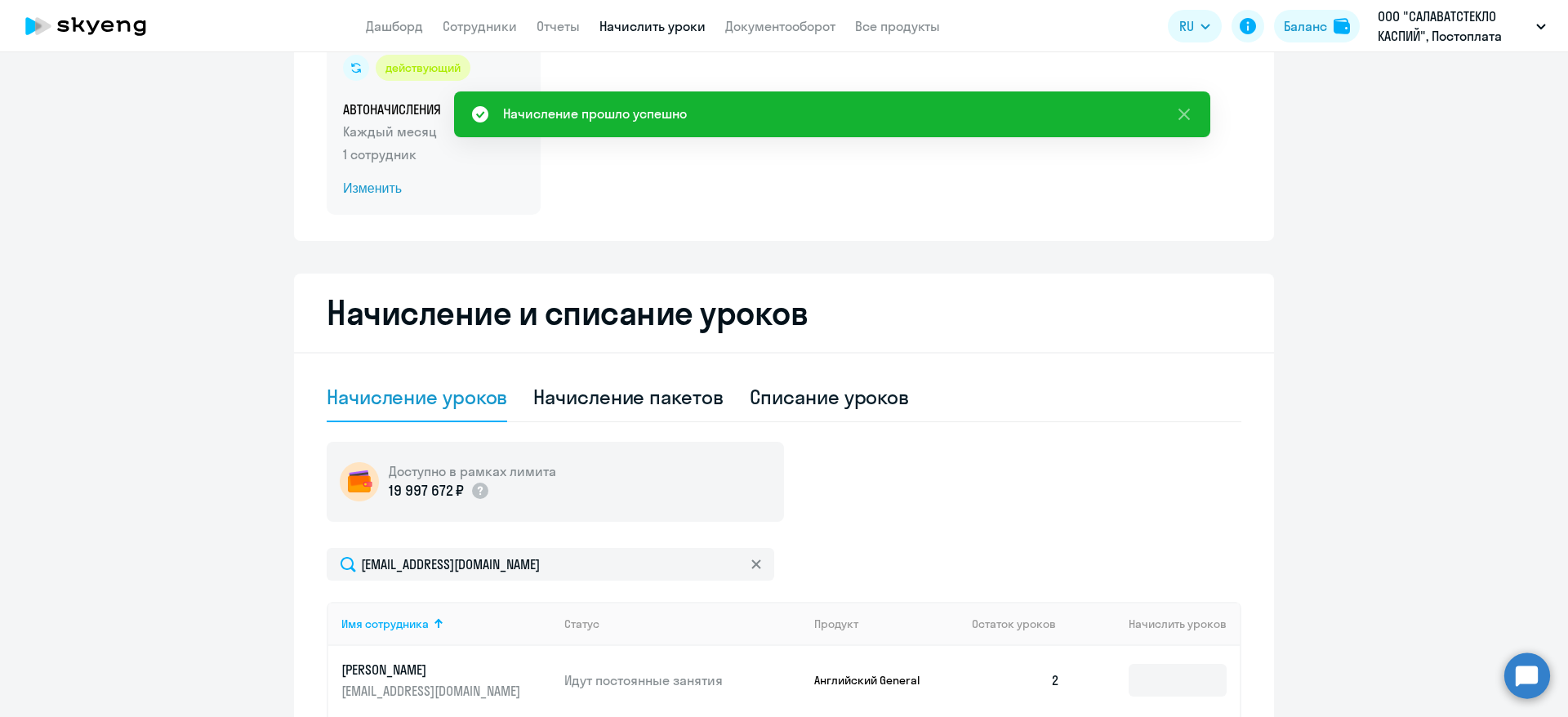
scroll to position [0, 0]
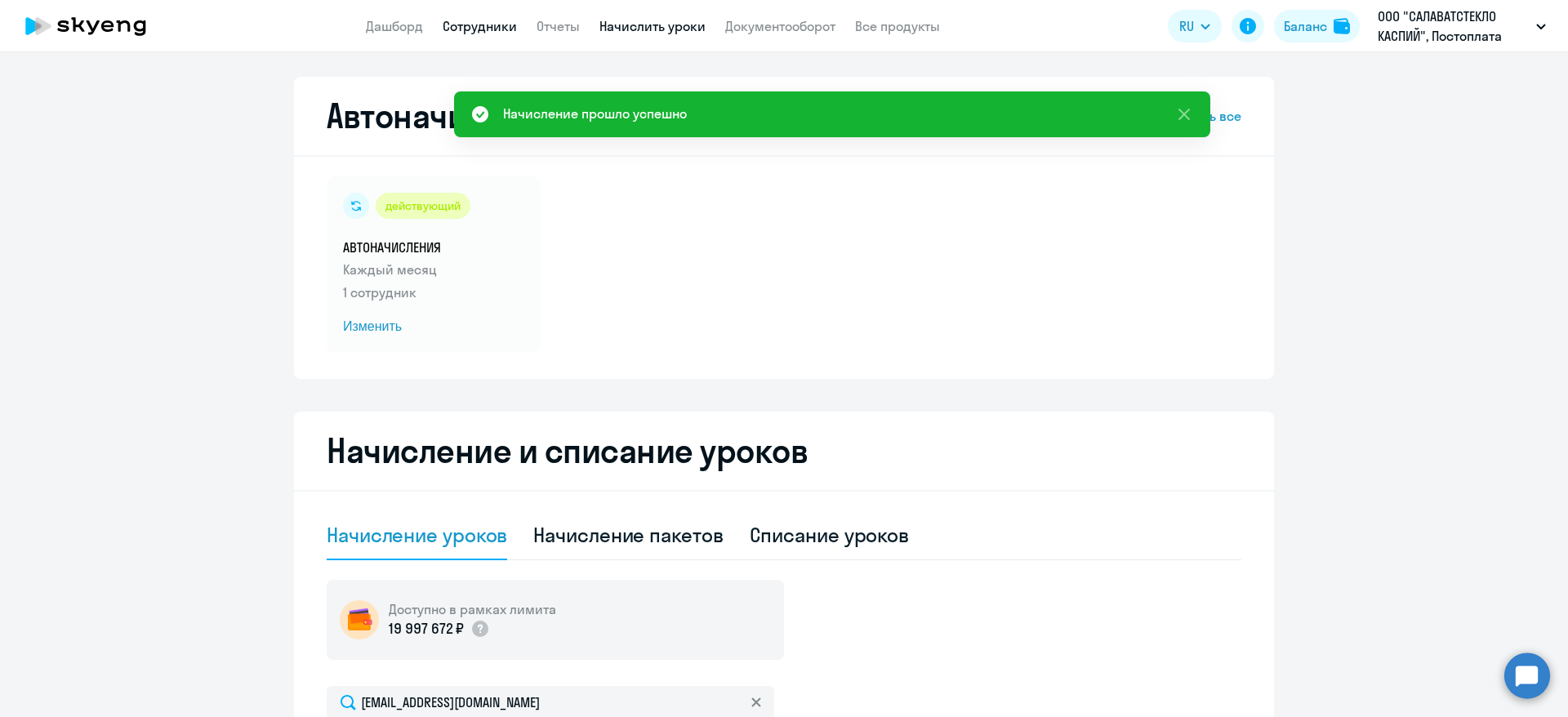
click at [466, 32] on link "Сотрудники" at bounding box center [480, 25] width 74 height 17
select select "30"
